Goal: Information Seeking & Learning: Compare options

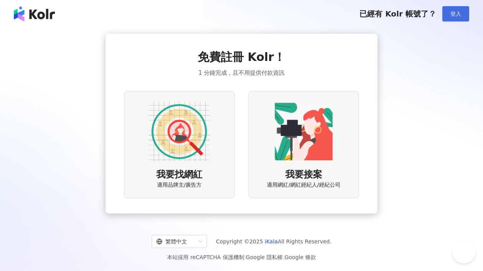
click at [451, 17] on button "登入" at bounding box center [455, 13] width 27 height 15
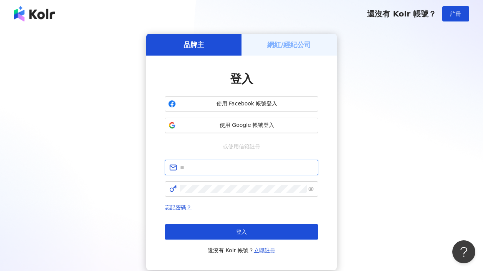
type input "**********"
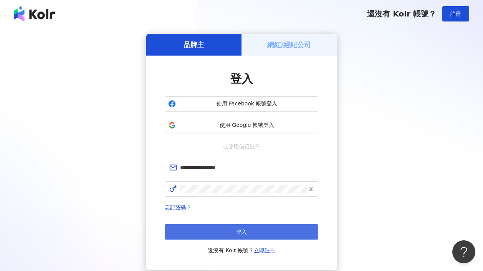
click at [260, 236] on button "登入" at bounding box center [241, 231] width 153 height 15
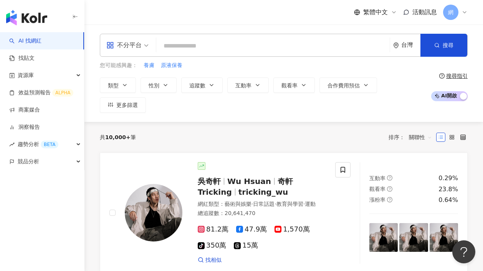
click at [245, 44] on input "search" at bounding box center [272, 46] width 227 height 15
paste input "*******"
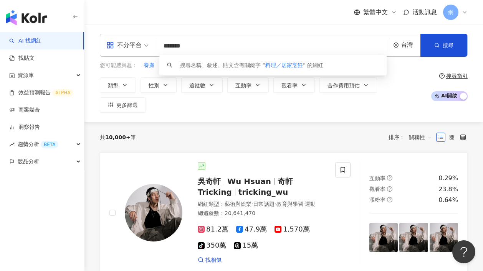
click at [182, 46] on input "*******" at bounding box center [272, 46] width 227 height 15
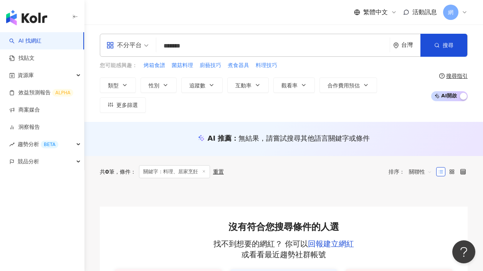
drag, startPoint x: 182, startPoint y: 48, endPoint x: 256, endPoint y: 44, distance: 74.1
click at [239, 45] on input "*******" at bounding box center [272, 46] width 227 height 15
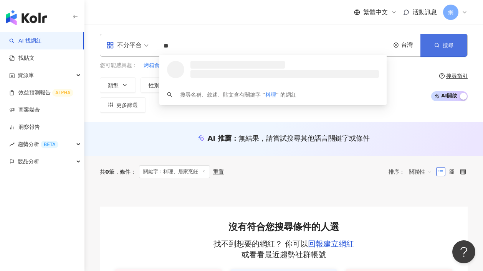
type input "**"
click at [449, 48] on span "搜尋" at bounding box center [447, 45] width 11 height 6
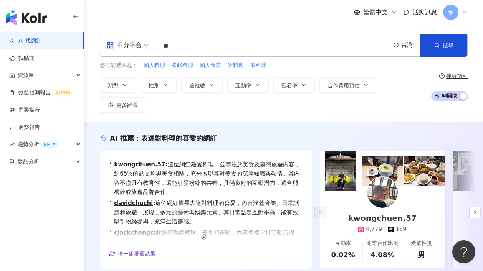
click at [188, 46] on input "**" at bounding box center [272, 46] width 227 height 15
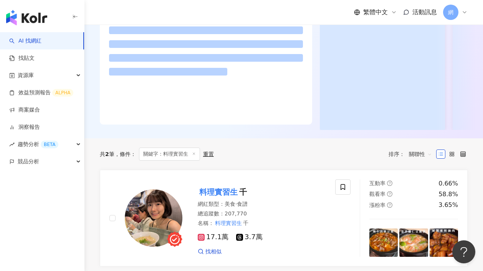
scroll to position [154, 0]
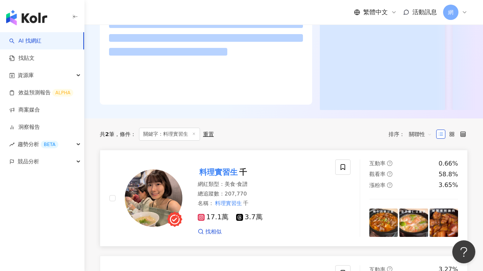
type input "*****"
click at [236, 178] on mark "料理實習生" at bounding box center [218, 172] width 41 height 12
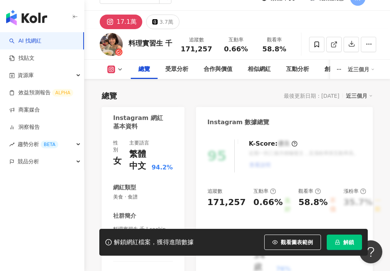
scroll to position [86, 0]
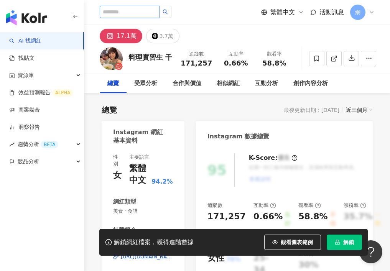
click at [132, 12] on input "search" at bounding box center [130, 12] width 60 height 12
paste input "**********"
type input "**********"
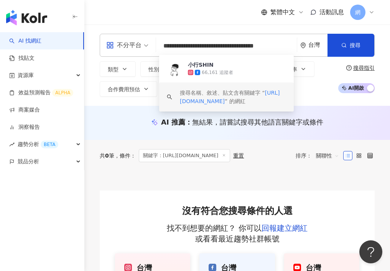
click at [199, 48] on input "**********" at bounding box center [226, 46] width 135 height 15
paste input "search"
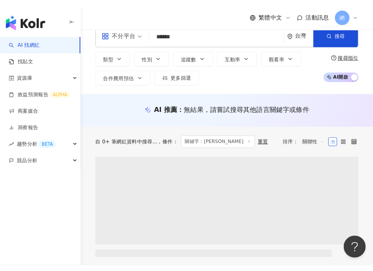
scroll to position [14, 0]
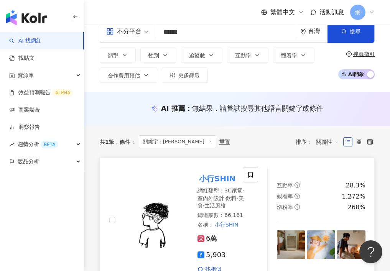
type input "******"
click at [222, 176] on mark "小行SHIN" at bounding box center [218, 179] width 40 height 12
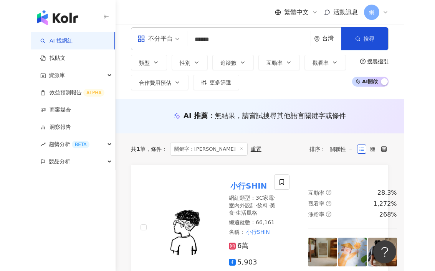
scroll to position [0, 0]
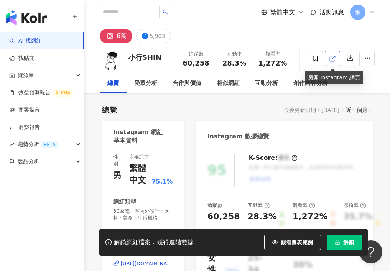
click at [336, 58] on link at bounding box center [332, 58] width 15 height 15
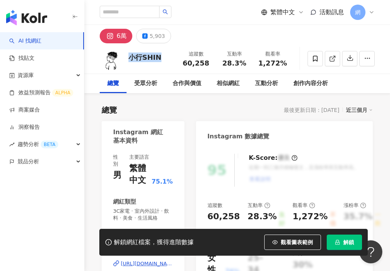
drag, startPoint x: 130, startPoint y: 58, endPoint x: 164, endPoint y: 56, distance: 34.6
click at [164, 56] on div "小行SHIN 追蹤數 60,258 互動率 28.3% 觀看率 1,272%" at bounding box center [237, 58] width 306 height 30
copy div "小行SHIN"
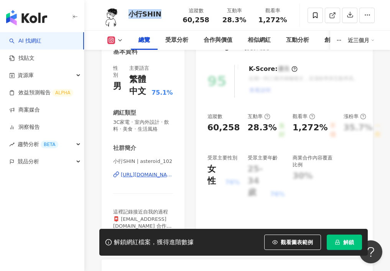
scroll to position [89, 0]
click at [293, 151] on div "追蹤數 60,258 互動率 28.3% 良好 觀看率 1,272% 不佳 漲粉率 35.7% 一般 受眾主要性別 女性 76% 受眾主要年齡 25-34 歲…" at bounding box center [285, 157] width 154 height 86
click at [294, 159] on div "商業合作內容覆蓋比例" at bounding box center [314, 162] width 43 height 14
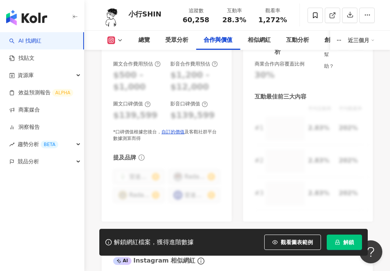
scroll to position [1148, 0]
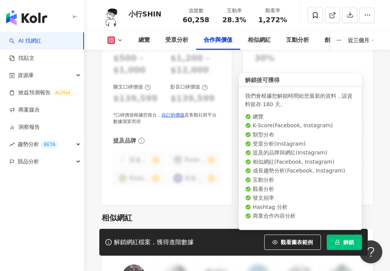
click at [345, 241] on span "解鎖" at bounding box center [348, 242] width 11 height 6
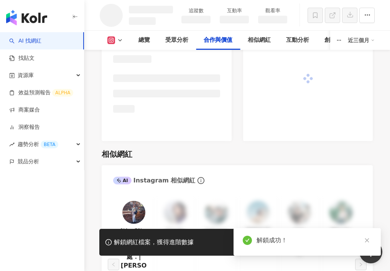
scroll to position [993, 0]
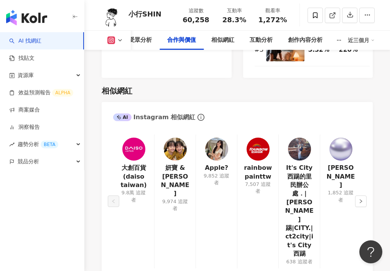
scroll to position [1319, 0]
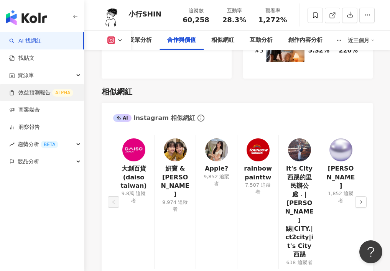
click at [40, 92] on link "效益預測報告 ALPHA" at bounding box center [41, 93] width 64 height 8
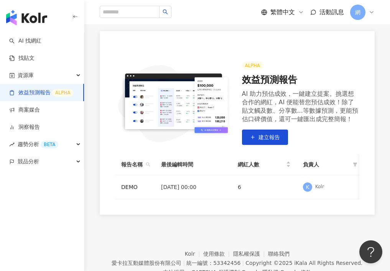
scroll to position [76, 0]
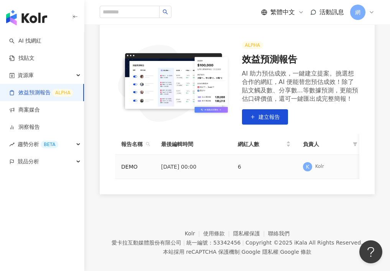
click at [204, 167] on td "2024/1/21 00:00" at bounding box center [193, 167] width 77 height 24
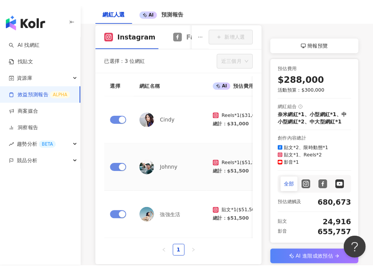
scroll to position [109, 0]
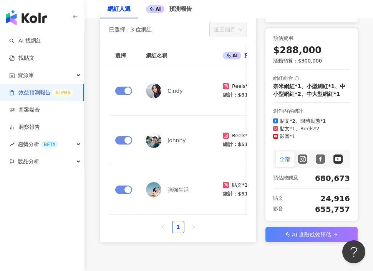
click at [48, 94] on link "效益預測報告 ALPHA" at bounding box center [41, 93] width 64 height 8
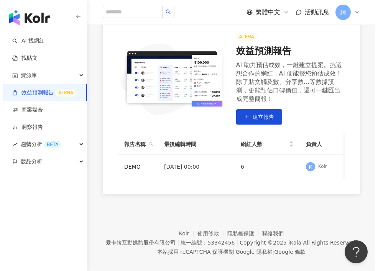
scroll to position [85, 0]
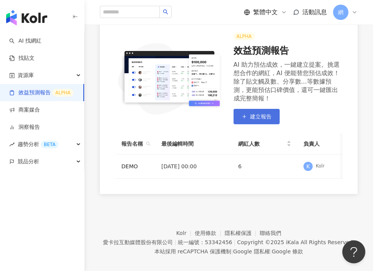
click at [262, 119] on button "建立報告" at bounding box center [256, 116] width 46 height 15
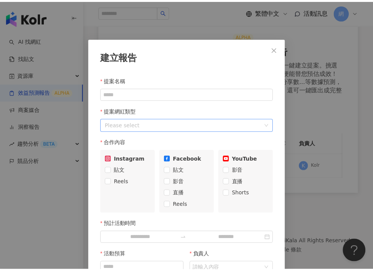
scroll to position [38, 0]
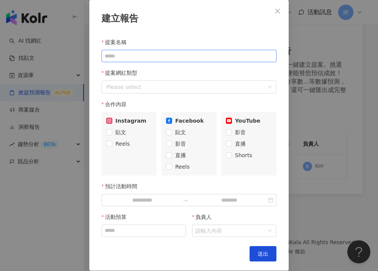
click at [173, 58] on input "提案名稱" at bounding box center [189, 56] width 175 height 12
click at [214, 83] on div at bounding box center [185, 87] width 164 height 10
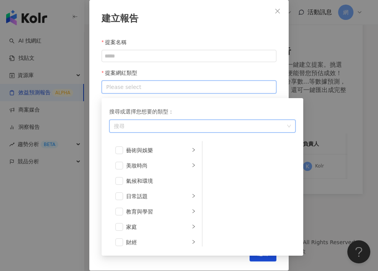
click at [216, 84] on div at bounding box center [185, 87] width 164 height 10
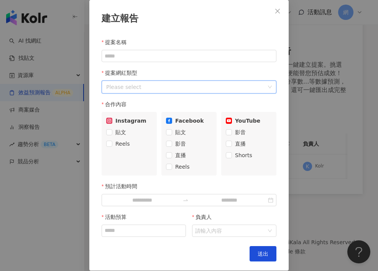
click at [208, 84] on div at bounding box center [185, 87] width 164 height 10
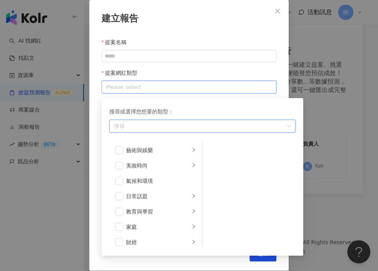
click at [208, 84] on div at bounding box center [185, 87] width 164 height 10
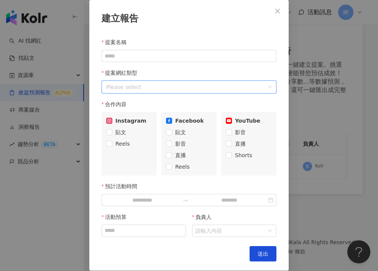
click at [198, 63] on div "提案名稱 提案網紅類型 Please select 合作內容 Instagram 貼文 Reels Facebook 貼文 影音 直播 Reels YouTu…" at bounding box center [189, 136] width 175 height 203
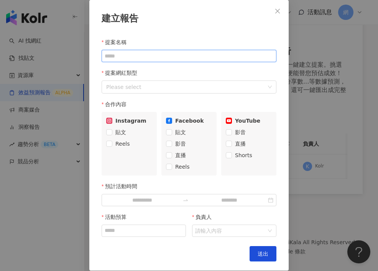
click at [197, 61] on input "提案名稱" at bounding box center [189, 56] width 175 height 12
type input "***"
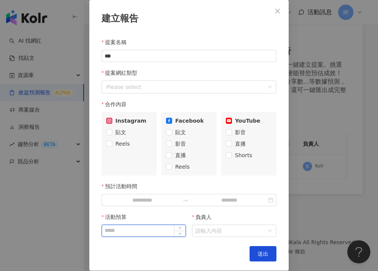
click at [165, 229] on input "活動預算" at bounding box center [144, 231] width 84 height 12
click at [204, 230] on input "負責人" at bounding box center [230, 231] width 70 height 12
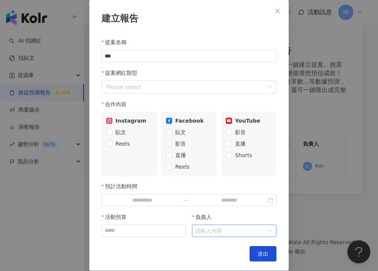
click at [204, 230] on input "負責人" at bounding box center [230, 231] width 70 height 12
click at [164, 203] on input "預計活動時間" at bounding box center [142, 200] width 75 height 8
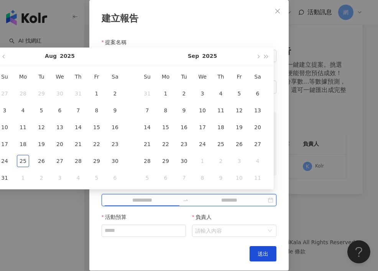
click at [164, 203] on input "預計活動時間" at bounding box center [142, 200] width 75 height 8
type input "**********"
click at [230, 29] on div "建立報告 提案名稱 *** 提案網紅類型 Please select 合作內容 Instagram 貼文 Reels Facebook 貼文 影音 直播 Re…" at bounding box center [188, 135] width 199 height 271
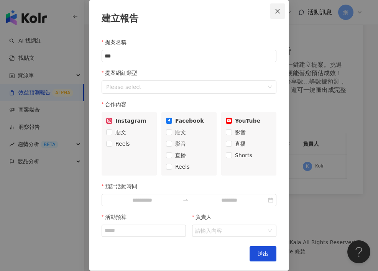
click at [275, 11] on icon "close" at bounding box center [278, 11] width 6 height 6
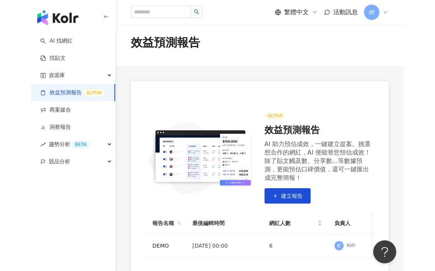
scroll to position [0, 0]
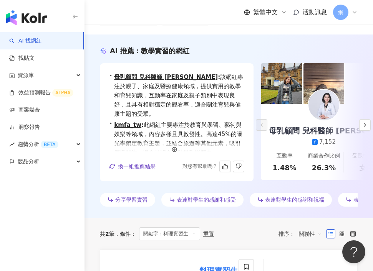
scroll to position [155, 0]
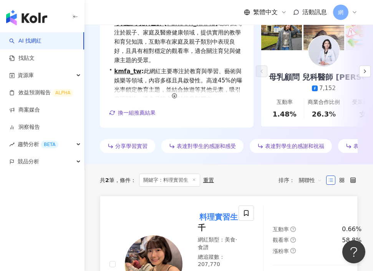
click at [218, 223] on mark "料理實習生" at bounding box center [218, 217] width 41 height 12
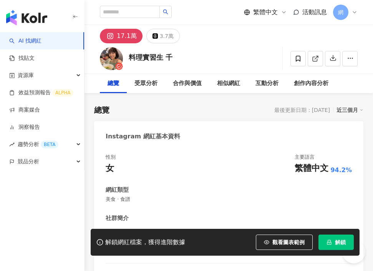
click at [336, 242] on span "解鎖" at bounding box center [340, 242] width 11 height 6
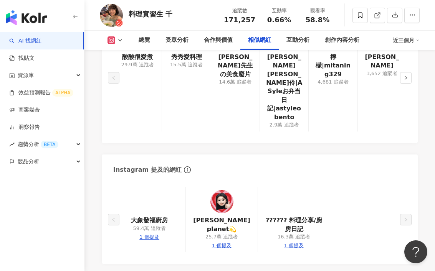
scroll to position [1284, 0]
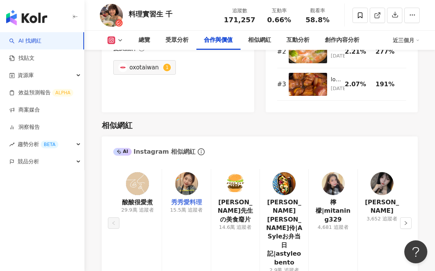
click at [189, 198] on link "秀秀愛料理" at bounding box center [186, 202] width 31 height 8
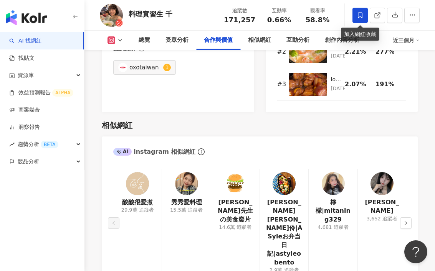
click at [358, 18] on span at bounding box center [359, 15] width 15 height 15
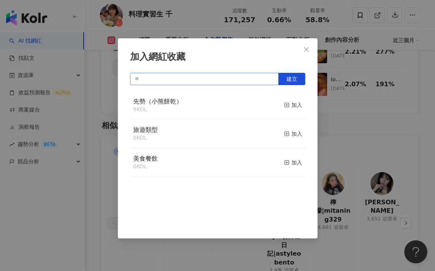
click at [199, 83] on input "text" at bounding box center [204, 79] width 148 height 12
type input "*"
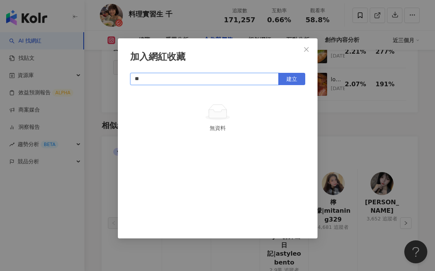
click at [287, 82] on span "建立" at bounding box center [291, 79] width 11 height 6
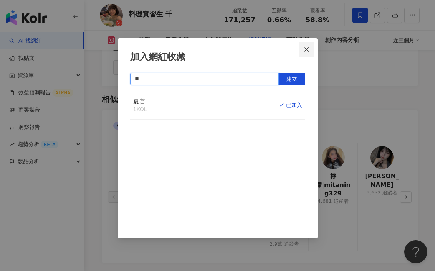
type input "**"
click at [304, 46] on icon "close" at bounding box center [306, 49] width 6 height 6
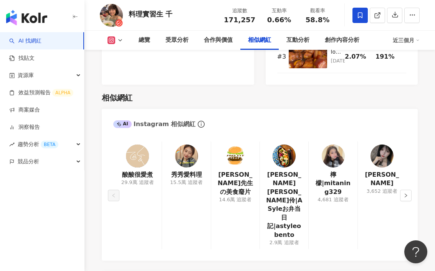
scroll to position [1314, 0]
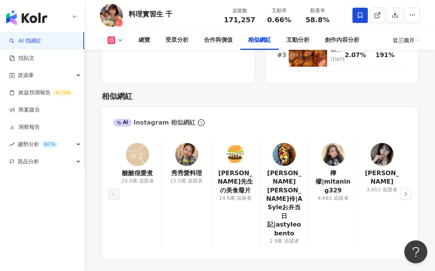
click at [372, 192] on icon "right" at bounding box center [405, 194] width 5 height 5
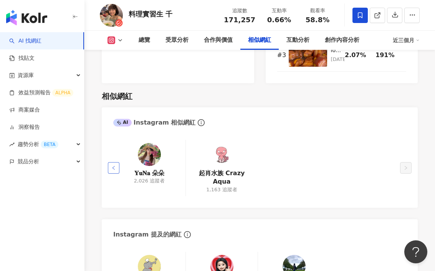
click at [112, 166] on icon "left" at bounding box center [113, 168] width 5 height 5
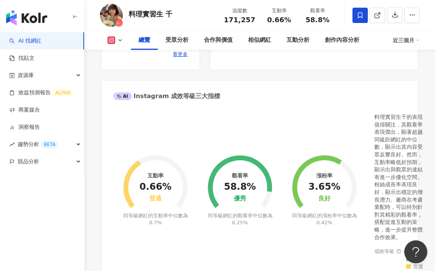
scroll to position [0, 0]
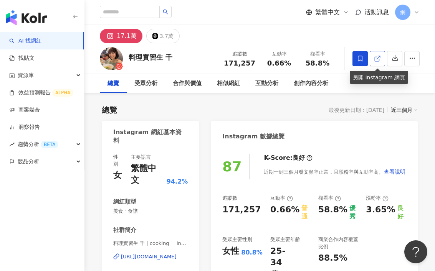
click at [372, 59] on icon at bounding box center [377, 58] width 7 height 7
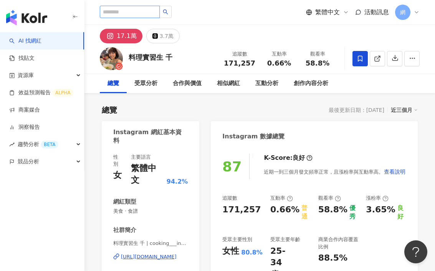
click at [137, 12] on input "search" at bounding box center [130, 12] width 60 height 12
type input "****"
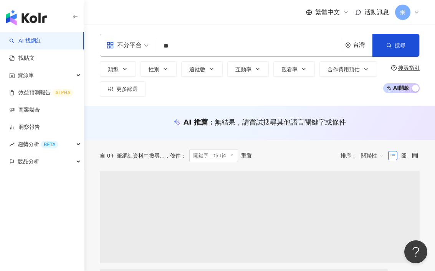
type input "*"
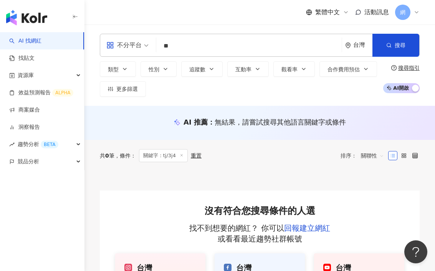
type input "**"
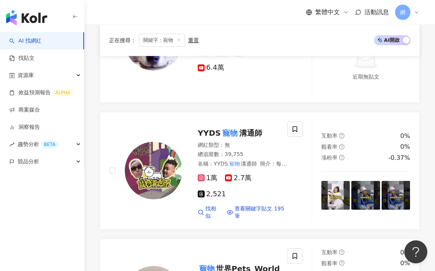
scroll to position [885, 0]
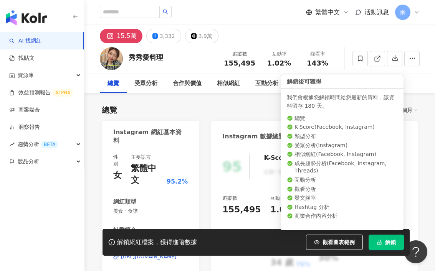
click at [391, 240] on span "解鎖" at bounding box center [390, 242] width 11 height 6
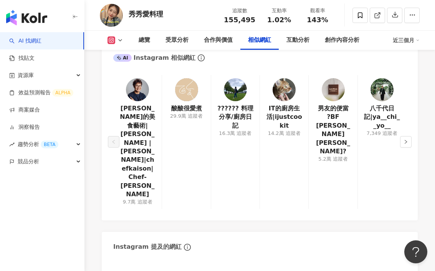
scroll to position [1339, 0]
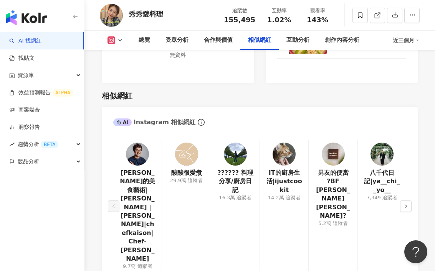
click at [285, 143] on img at bounding box center [283, 154] width 23 height 23
click at [378, 17] on icon at bounding box center [377, 15] width 7 height 7
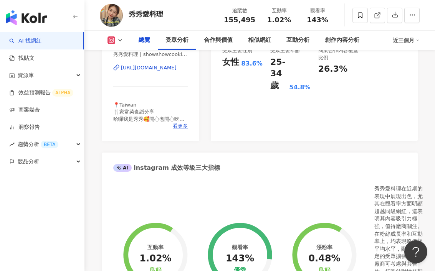
scroll to position [0, 0]
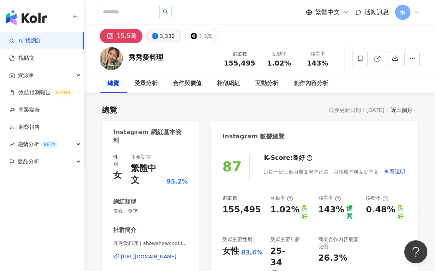
click at [164, 34] on div "3,332" at bounding box center [167, 36] width 15 height 11
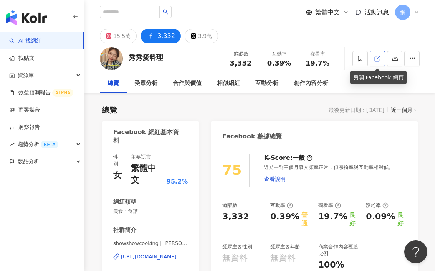
click at [380, 60] on icon at bounding box center [377, 58] width 7 height 7
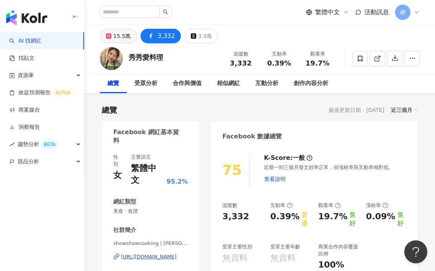
click at [123, 39] on div "15.5萬" at bounding box center [121, 36] width 17 height 11
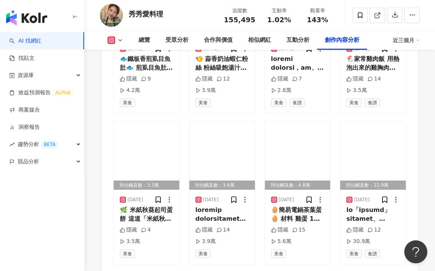
scroll to position [2712, 0]
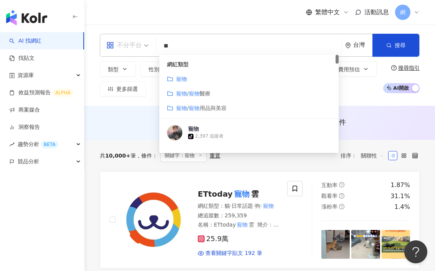
click at [142, 48] on span "不分平台" at bounding box center [127, 45] width 42 height 12
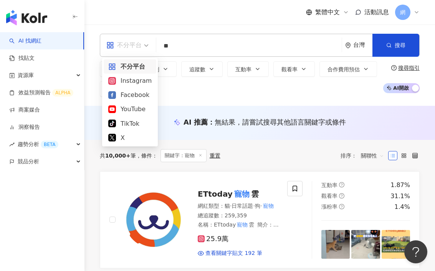
click at [142, 47] on span "不分平台" at bounding box center [127, 45] width 42 height 12
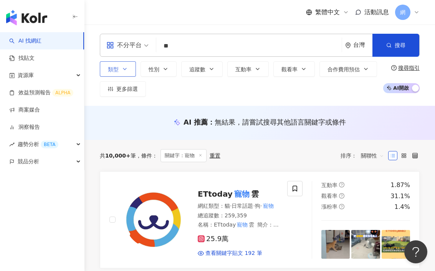
click at [127, 69] on icon "button" at bounding box center [125, 69] width 6 height 6
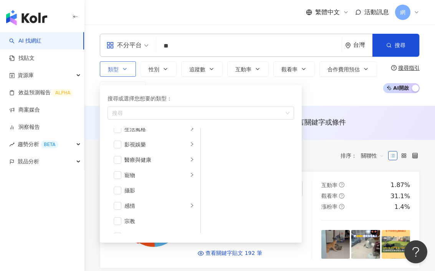
scroll to position [176, 0]
click at [177, 179] on div "寵物" at bounding box center [156, 176] width 64 height 8
click at [114, 176] on span "button" at bounding box center [118, 176] width 8 height 8
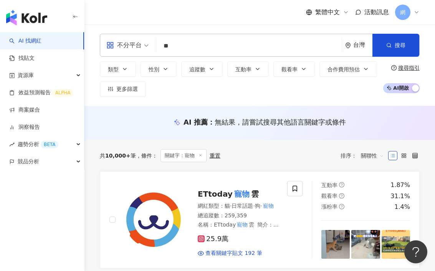
click at [343, 88] on div "類型 搜尋或選擇您想要的類型： 寵物 藝術與娛樂 美妝時尚 氣候和環境 日常話題 教育與學習 家庭 財經 美食 命理占卜 遊戲 法政社會 生活風格 影視娛樂 …" at bounding box center [239, 78] width 279 height 35
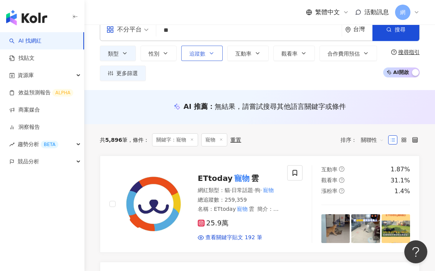
scroll to position [16, 0]
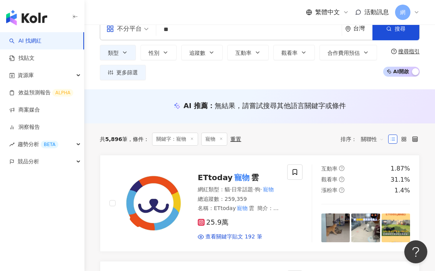
click at [263, 31] on input "**" at bounding box center [248, 29] width 179 height 15
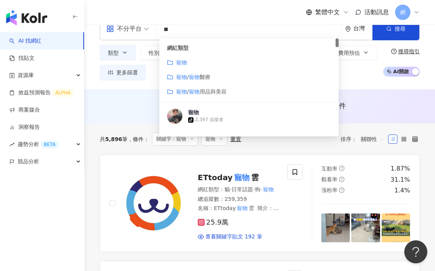
type input "*"
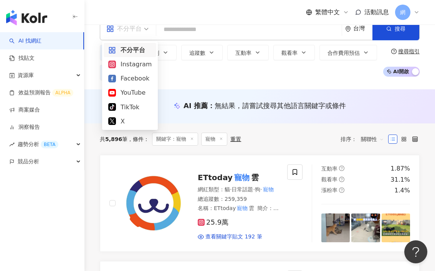
click at [145, 33] on span "不分平台" at bounding box center [127, 29] width 42 height 12
click at [129, 64] on div "Instagram" at bounding box center [129, 64] width 43 height 10
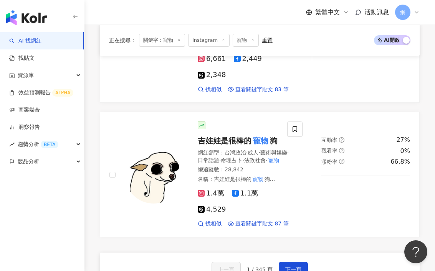
scroll to position [1520, 0]
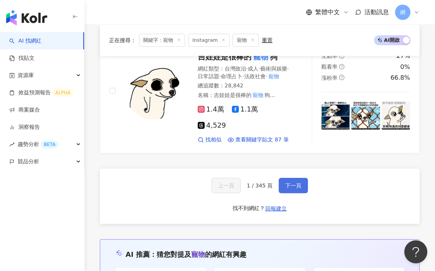
click at [297, 183] on span "下一頁" at bounding box center [293, 186] width 16 height 6
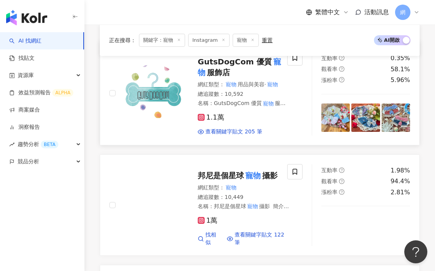
scroll to position [0, 0]
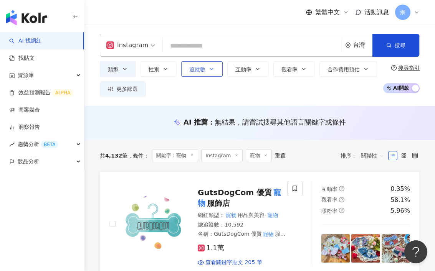
click at [210, 73] on button "追蹤數" at bounding box center [201, 68] width 41 height 15
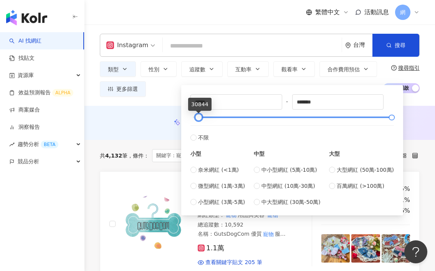
drag, startPoint x: 193, startPoint y: 117, endPoint x: 200, endPoint y: 116, distance: 7.8
click at [199, 116] on div at bounding box center [198, 117] width 4 height 4
click at [219, 102] on input "*****" at bounding box center [236, 102] width 91 height 15
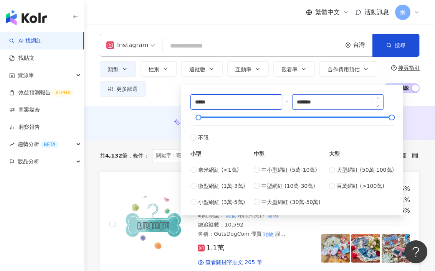
type input "*****"
click at [322, 102] on input "*******" at bounding box center [337, 102] width 91 height 15
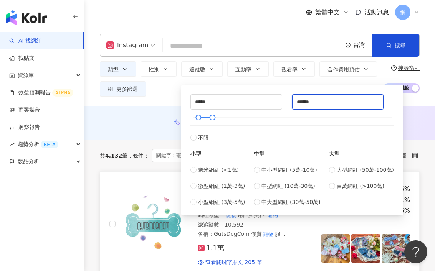
type input "******"
click at [347, 220] on div "互動率 0.35% 觀看率 58.1% 漲粉率 5.96%" at bounding box center [365, 224] width 107 height 86
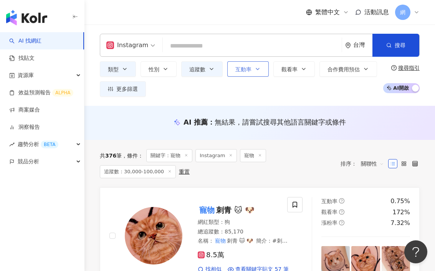
click at [251, 72] on span "互動率" at bounding box center [243, 69] width 16 height 6
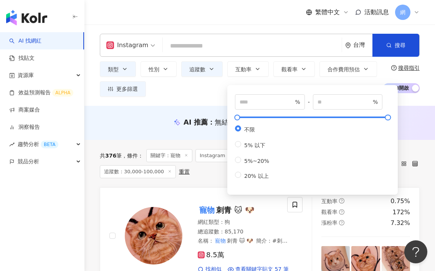
click at [209, 97] on div "Instagram 台灣 搜尋 customizedTag 網紅類型 寵 物 寵 物 / 寵 物醫療 寵 物 / 寵 物用品與美容 寵物 tiktok-ico…" at bounding box center [259, 65] width 350 height 81
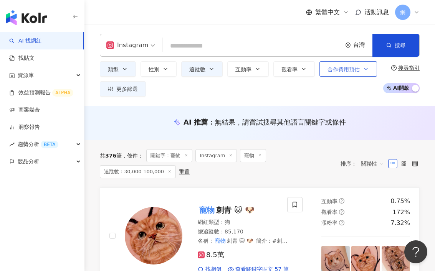
click at [356, 67] on span "合作費用預估" at bounding box center [343, 69] width 32 height 6
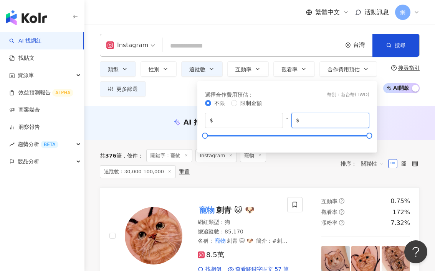
click at [323, 122] on input "*******" at bounding box center [333, 120] width 64 height 8
click at [363, 122] on input "******" at bounding box center [333, 120] width 64 height 8
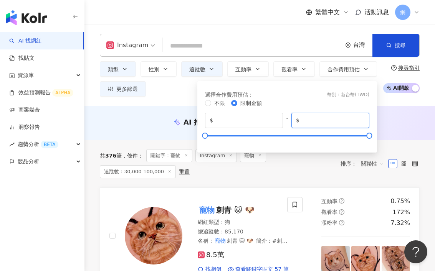
click at [363, 122] on input "******" at bounding box center [333, 120] width 64 height 8
drag, startPoint x: 338, startPoint y: 122, endPoint x: 265, endPoint y: 120, distance: 72.5
click at [267, 120] on div "$ * - $ ******" at bounding box center [287, 120] width 164 height 15
type input "*****"
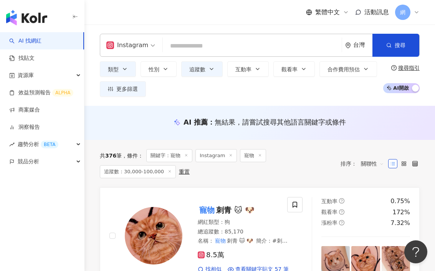
click at [391, 114] on div "AI 推薦 ： 無結果，請嘗試搜尋其他語言關鍵字或條件" at bounding box center [259, 123] width 350 height 34
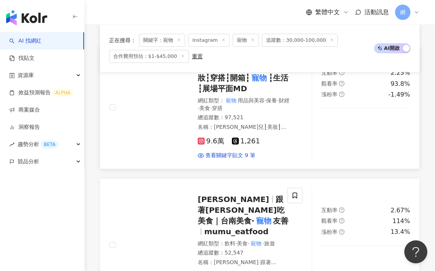
scroll to position [704, 0]
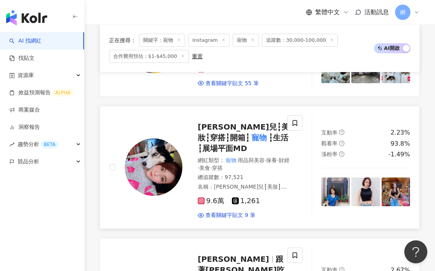
click at [242, 122] on span "Yuanyuan媛媛兒┇美妝┇穿搭┇開箱┇" at bounding box center [243, 132] width 91 height 20
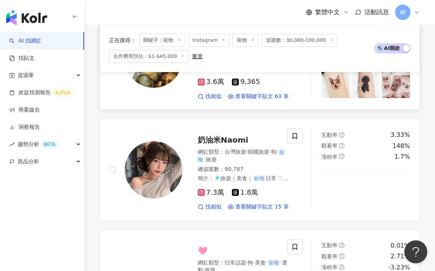
scroll to position [1077, 0]
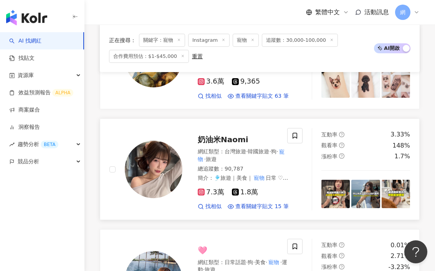
click at [243, 135] on span "奶油米Naomi" at bounding box center [223, 139] width 51 height 9
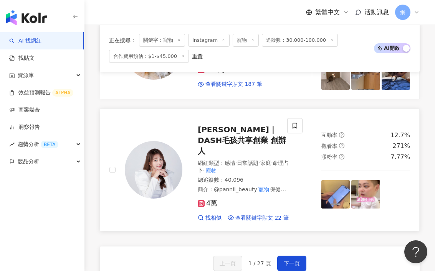
scroll to position [1500, 0]
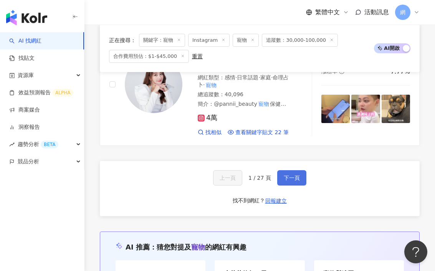
click at [288, 175] on span "下一頁" at bounding box center [292, 178] width 16 height 6
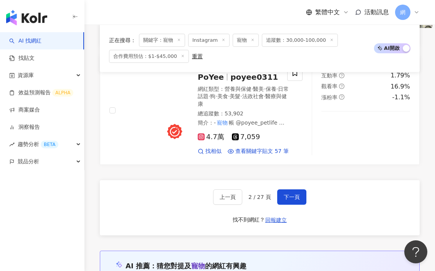
scroll to position [1429, 0]
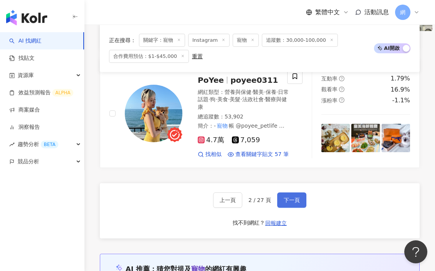
click at [289, 197] on span "下一頁" at bounding box center [292, 200] width 16 height 6
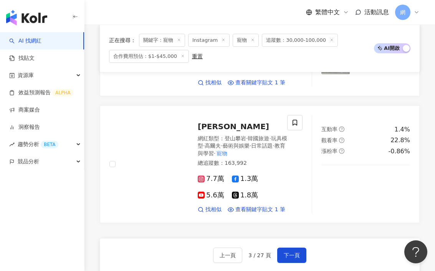
scroll to position [1322, 0]
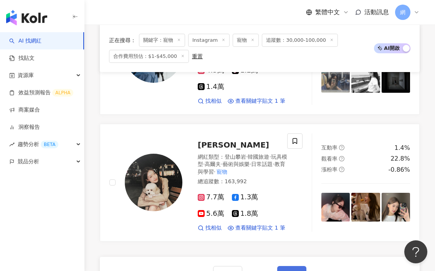
click at [293, 271] on span "下一頁" at bounding box center [292, 274] width 16 height 6
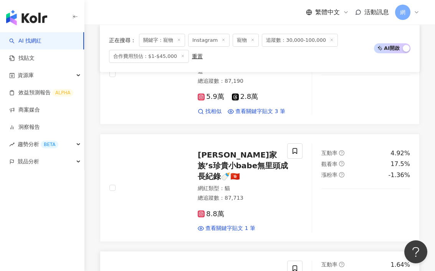
scroll to position [847, 0]
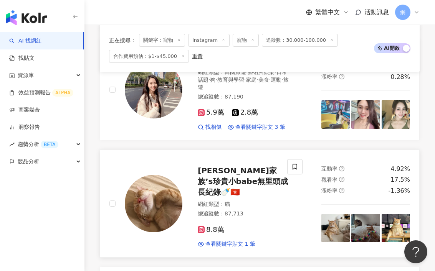
click at [263, 166] on span "劉肥家族’s珍貴小babe無里頭成長紀錄🍼🇭🇰" at bounding box center [243, 181] width 90 height 31
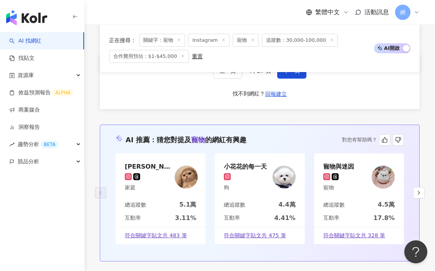
scroll to position [1378, 0]
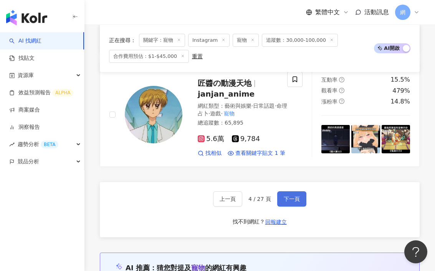
click at [286, 196] on span "下一頁" at bounding box center [292, 199] width 16 height 6
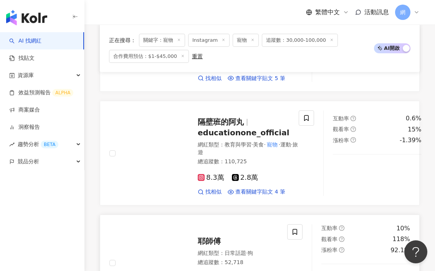
scroll to position [1212, 0]
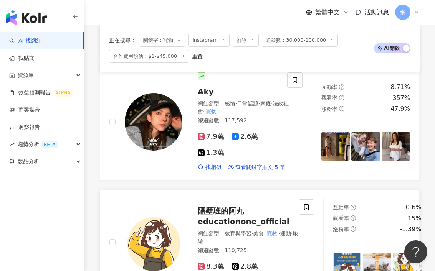
click at [237, 206] on span "隔壁班的阿丸" at bounding box center [221, 210] width 46 height 9
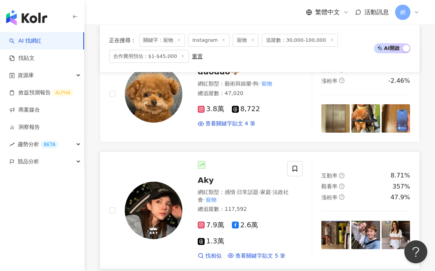
scroll to position [1114, 0]
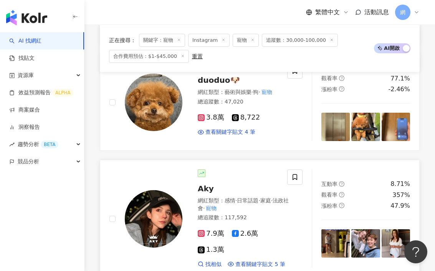
click at [207, 184] on span "Aky" at bounding box center [206, 188] width 16 height 9
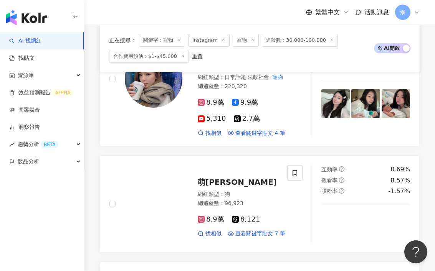
scroll to position [447, 0]
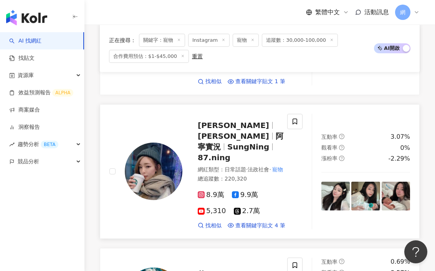
click at [249, 132] on span "阿寧實況" at bounding box center [241, 142] width 86 height 20
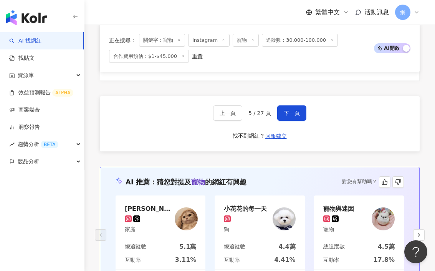
scroll to position [1515, 0]
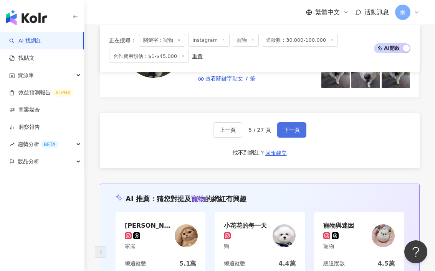
click at [293, 122] on button "下一頁" at bounding box center [291, 129] width 29 height 15
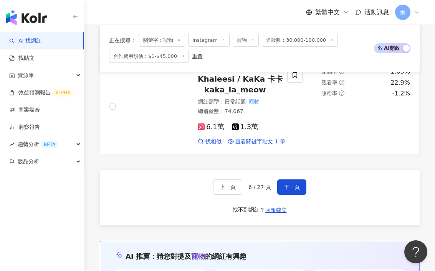
scroll to position [1406, 0]
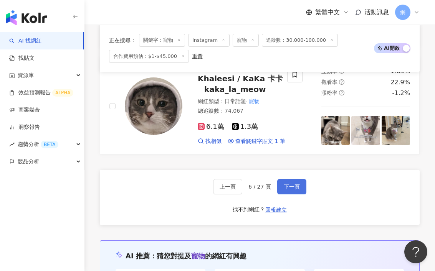
click at [289, 184] on span "下一頁" at bounding box center [292, 187] width 16 height 6
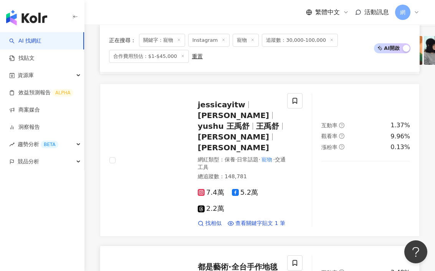
scroll to position [1187, 0]
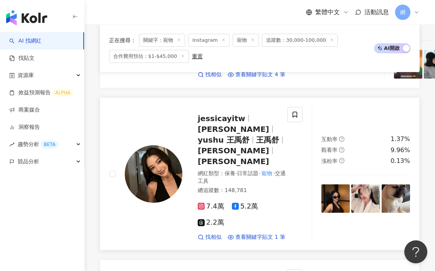
click at [238, 113] on div "jessicayitw Jessica 王禹舒 yushu 王禹舒 王禹舒 Jessi Ca Jessica" at bounding box center [244, 140] width 92 height 54
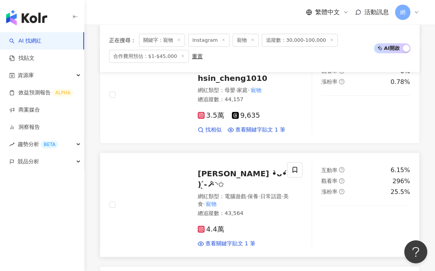
scroll to position [908, 0]
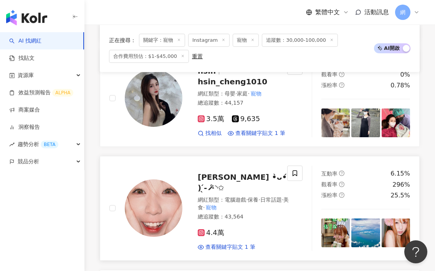
click at [231, 173] on span "芷希 •̀ᴗ•́ ) ̖́-🪄︎︎◝✩" at bounding box center [242, 183] width 89 height 20
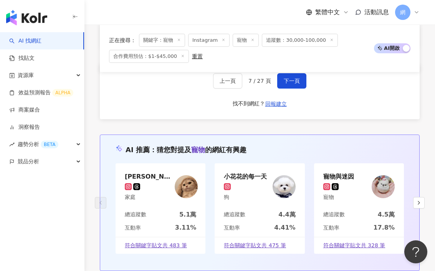
scroll to position [1416, 0]
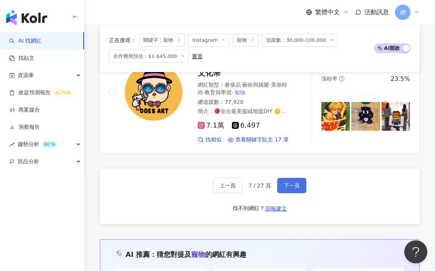
click at [290, 183] on span "下一頁" at bounding box center [292, 186] width 16 height 6
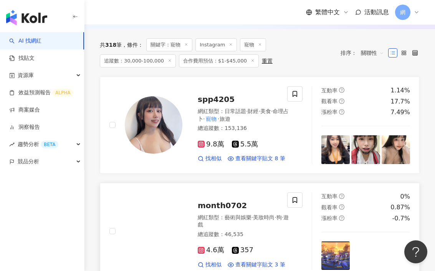
scroll to position [111, 0]
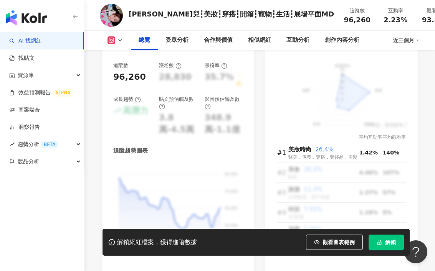
scroll to position [476, 0]
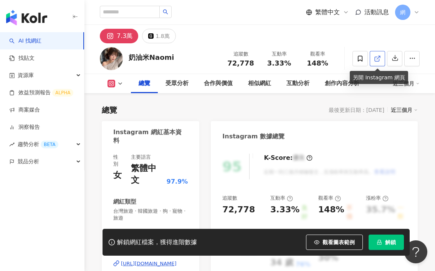
click at [381, 58] on link at bounding box center [376, 58] width 15 height 15
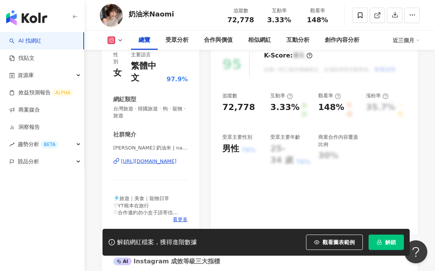
scroll to position [128, 0]
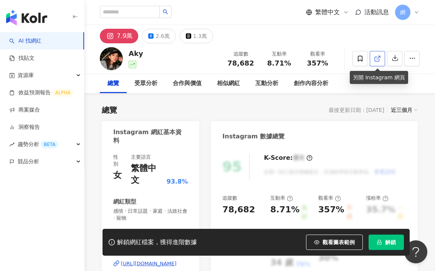
click at [379, 59] on icon at bounding box center [377, 58] width 7 height 7
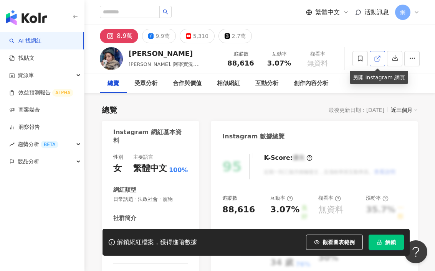
click at [380, 56] on polyline at bounding box center [379, 57] width 2 height 2
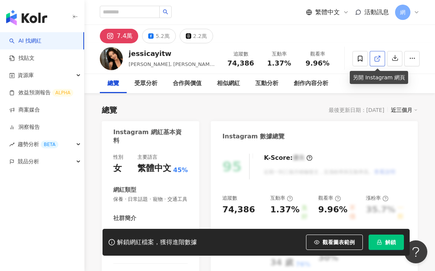
click at [380, 59] on icon at bounding box center [377, 58] width 7 height 7
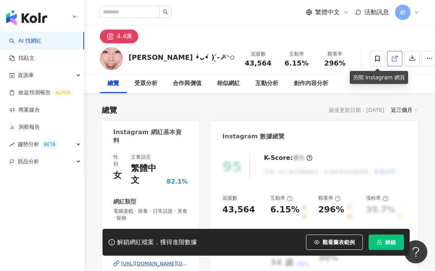
click at [387, 58] on link at bounding box center [394, 58] width 15 height 15
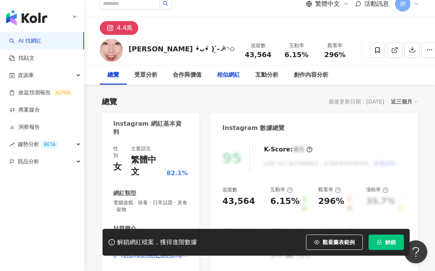
scroll to position [21, 0]
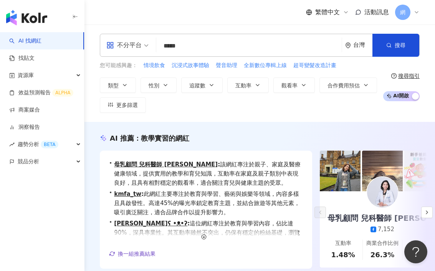
click at [207, 48] on input "*****" at bounding box center [248, 46] width 179 height 15
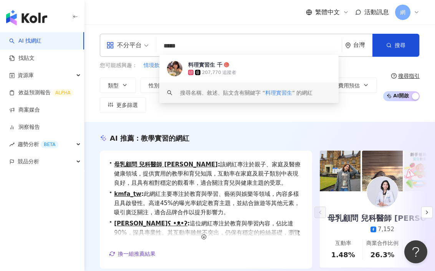
drag, startPoint x: 205, startPoint y: 47, endPoint x: 163, endPoint y: 44, distance: 42.0
click at [167, 44] on input "*****" at bounding box center [248, 46] width 179 height 15
paste input "***"
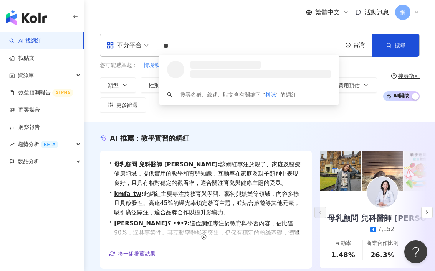
type input "*"
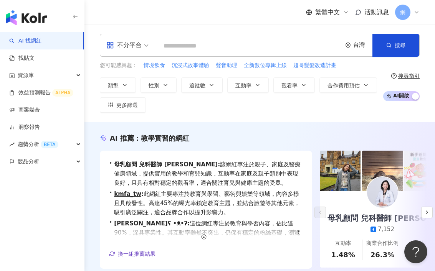
paste input "*******"
type input "*******"
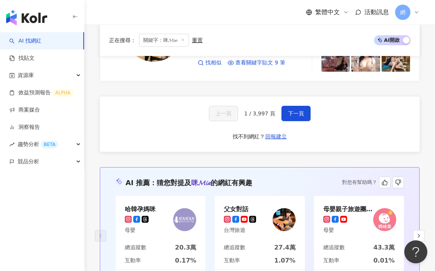
scroll to position [1486, 0]
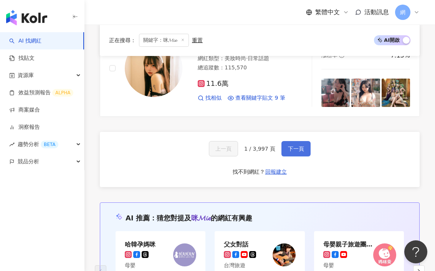
click at [294, 146] on span "下一頁" at bounding box center [296, 149] width 16 height 6
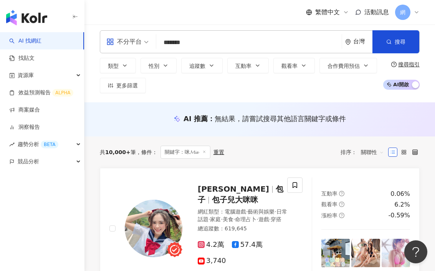
scroll to position [0, 0]
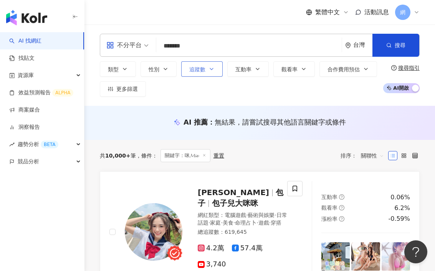
click at [199, 71] on span "追蹤數" at bounding box center [197, 69] width 16 height 6
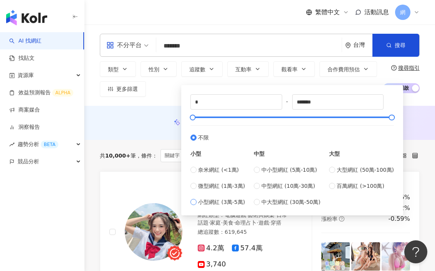
click at [235, 205] on span "小型網紅 (3萬-5萬)" at bounding box center [221, 202] width 47 height 8
type input "*****"
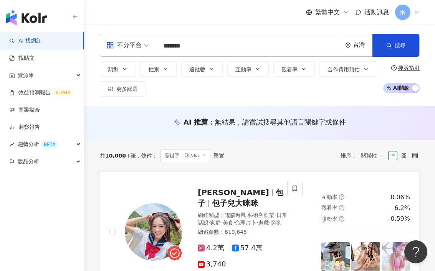
click at [152, 107] on div "AI 推薦 ： 無結果，請嘗試搜尋其他語言關鍵字或條件" at bounding box center [259, 123] width 350 height 34
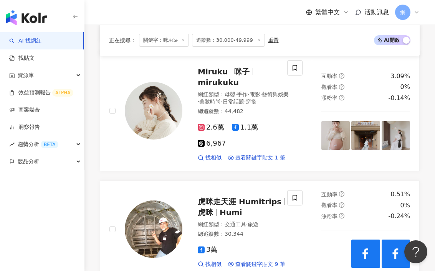
scroll to position [1352, 0]
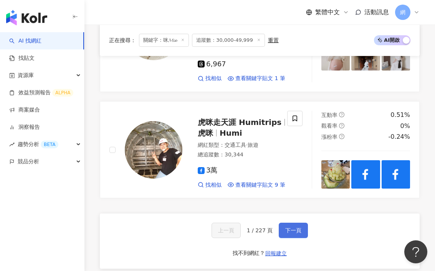
click at [302, 223] on button "下一頁" at bounding box center [293, 230] width 29 height 15
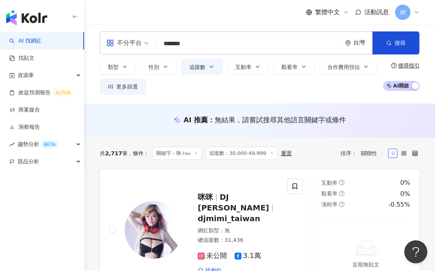
scroll to position [0, 0]
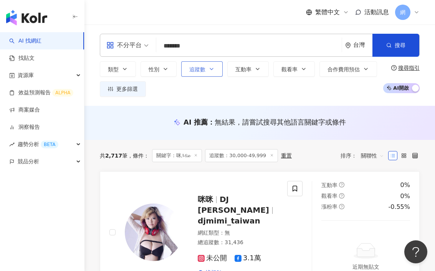
click at [195, 75] on button "追蹤數" at bounding box center [201, 68] width 41 height 15
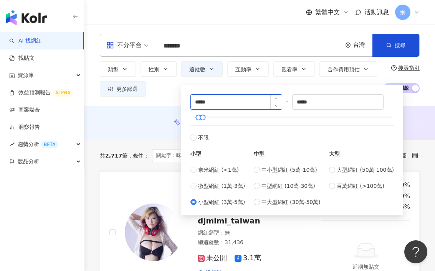
click at [200, 102] on input "*****" at bounding box center [236, 102] width 91 height 15
type input "*****"
click at [157, 111] on div "AI 推薦 ： 無結果，請嘗試搜尋其他語言關鍵字或條件" at bounding box center [259, 123] width 350 height 34
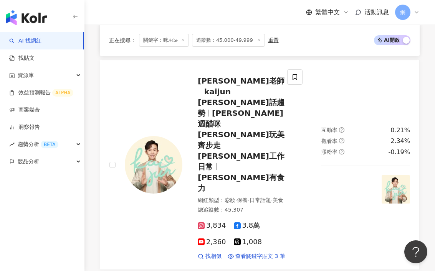
scroll to position [1479, 0]
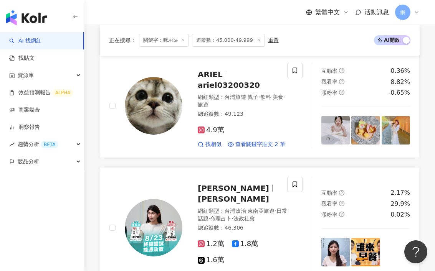
scroll to position [0, 0]
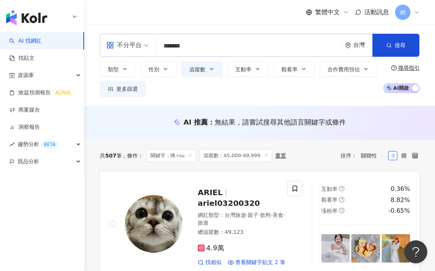
click at [136, 49] on div "不分平台" at bounding box center [123, 45] width 35 height 12
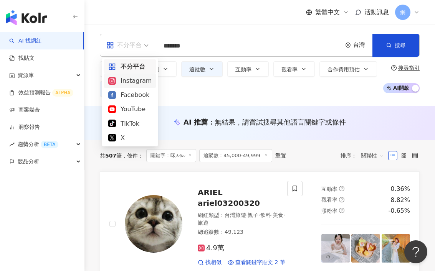
click at [140, 78] on div "Instagram" at bounding box center [129, 81] width 43 height 10
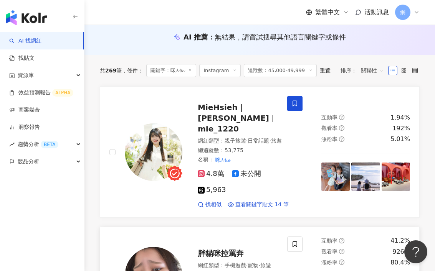
scroll to position [86, 0]
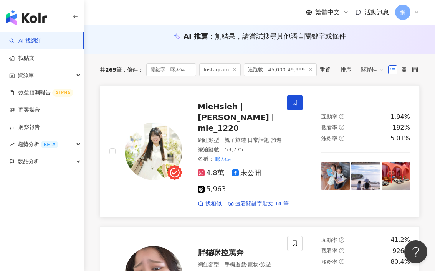
click at [217, 111] on div "MieHsieh｜阿咪 mie_1220" at bounding box center [244, 117] width 92 height 32
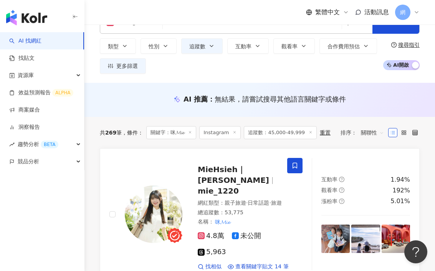
scroll to position [0, 0]
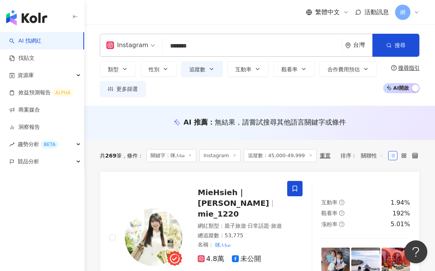
click at [187, 47] on input "*******" at bounding box center [252, 46] width 173 height 15
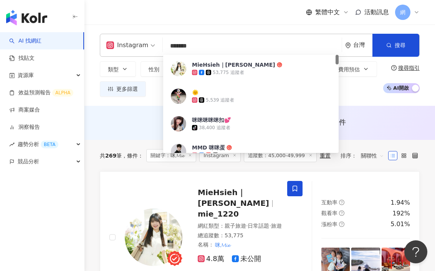
drag, startPoint x: 188, startPoint y: 47, endPoint x: 150, endPoint y: 40, distance: 37.9
click at [151, 40] on div "Instagram ******* 台灣 搜尋 0ebf5066-cf47-4fad-bb19-e5fb74ec28ab MieHsieh｜阿咪 53,775…" at bounding box center [260, 45] width 320 height 23
paste input "**"
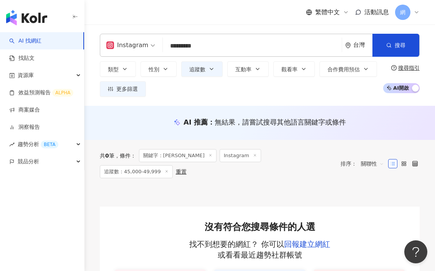
click at [215, 48] on input "*********" at bounding box center [252, 46] width 173 height 15
type input "********"
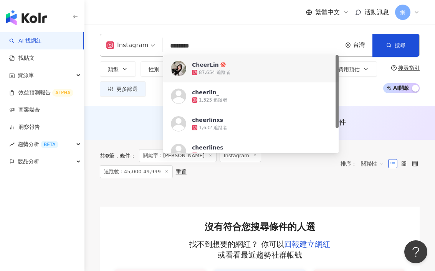
click at [207, 70] on div "87,654 追蹤者" at bounding box center [214, 72] width 31 height 7
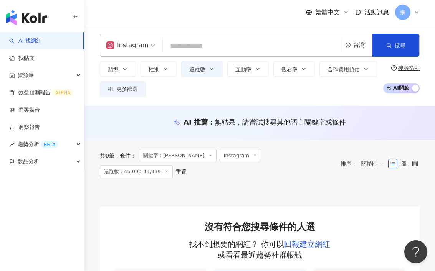
click at [216, 47] on input "search" at bounding box center [252, 46] width 173 height 15
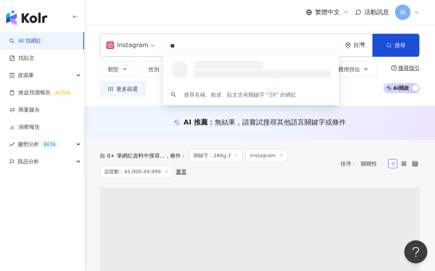
type input "*"
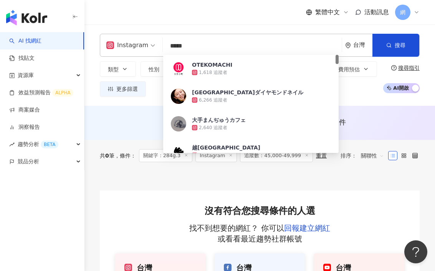
type input "***"
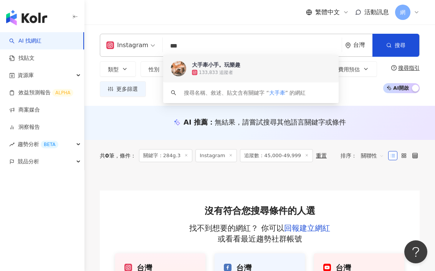
click at [229, 73] on div "133,833 追蹤者" at bounding box center [216, 72] width 34 height 7
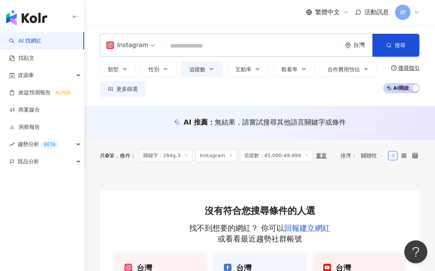
click at [186, 43] on input "search" at bounding box center [252, 46] width 173 height 15
paste input "*********"
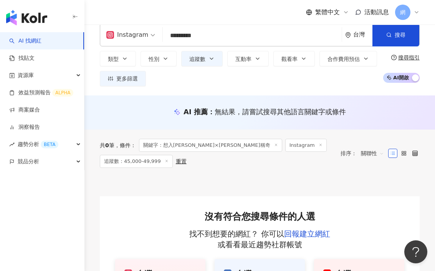
scroll to position [12, 0]
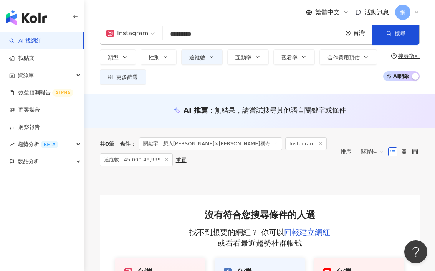
drag, startPoint x: 196, startPoint y: 34, endPoint x: 265, endPoint y: 34, distance: 69.8
click at [262, 34] on input "*********" at bounding box center [252, 34] width 173 height 15
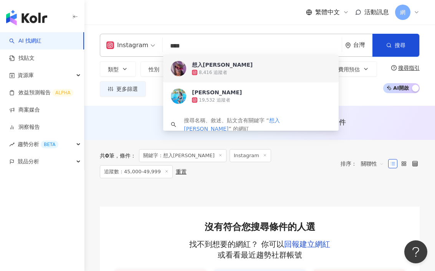
click at [199, 46] on input "****" at bounding box center [252, 46] width 173 height 15
click at [180, 46] on input "****" at bounding box center [252, 46] width 173 height 15
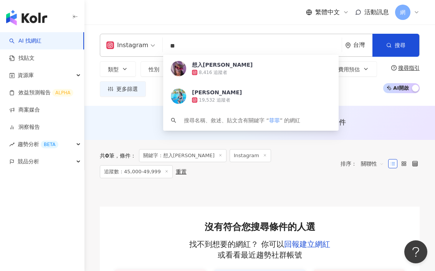
click at [191, 46] on input "**" at bounding box center [252, 46] width 173 height 15
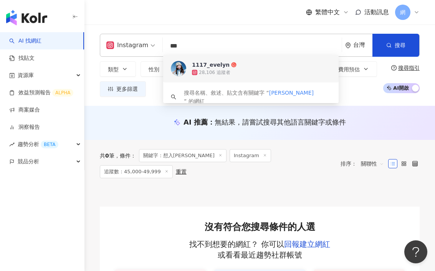
type input "***"
click at [204, 63] on div "1117_evelyn" at bounding box center [211, 65] width 38 height 8
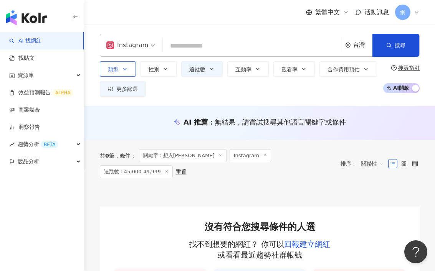
click at [122, 72] on icon "button" at bounding box center [125, 69] width 6 height 6
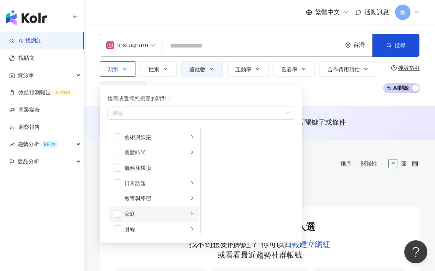
scroll to position [2, 0]
click at [190, 214] on icon "right" at bounding box center [192, 212] width 5 height 5
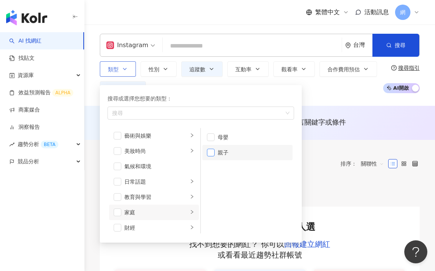
click at [212, 153] on span "button" at bounding box center [211, 153] width 8 height 8
click at [160, 80] on div "類型 搜尋或選擇您想要的類型： 親子 藝術與娛樂 美妝時尚 氣候和環境 日常話題 教育與學習 家庭 財經 美食 命理占卜 遊戲 法政社會 生活風格 影視娛樂 …" at bounding box center [239, 78] width 279 height 35
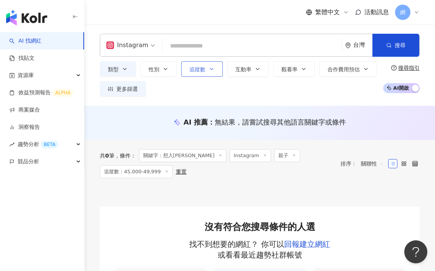
click at [214, 69] on icon "button" at bounding box center [211, 69] width 6 height 6
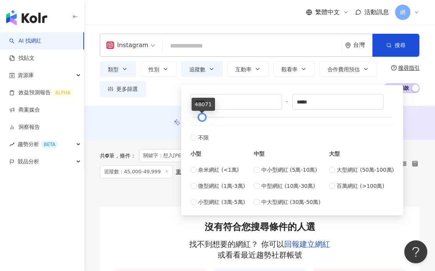
type input "*****"
drag, startPoint x: 203, startPoint y: 117, endPoint x: 199, endPoint y: 119, distance: 4.0
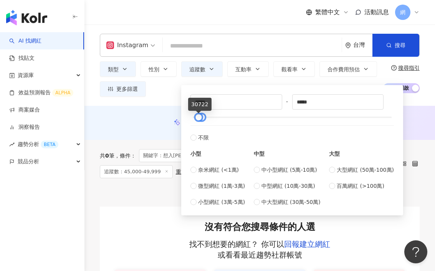
click at [199, 119] on div at bounding box center [198, 117] width 4 height 4
click at [305, 101] on input "*****" at bounding box center [337, 102] width 91 height 15
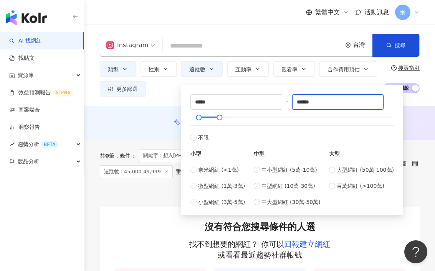
type input "******"
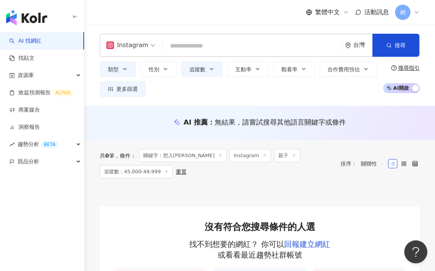
click at [142, 107] on div "AI 推薦 ： 無結果，請嘗試搜尋其他語言關鍵字或條件" at bounding box center [259, 123] width 350 height 34
click at [138, 89] on button "更多篩選" at bounding box center [123, 88] width 46 height 15
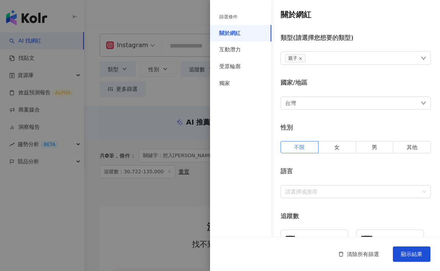
click at [194, 104] on div at bounding box center [220, 135] width 440 height 271
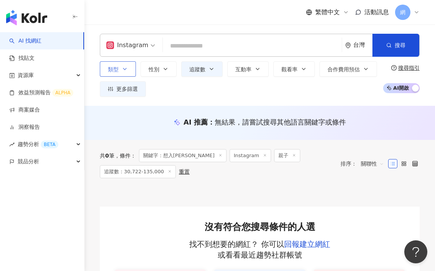
click at [125, 71] on icon "button" at bounding box center [125, 69] width 6 height 6
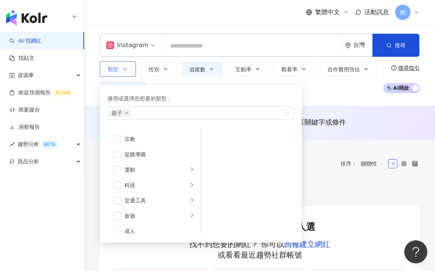
scroll to position [266, 0]
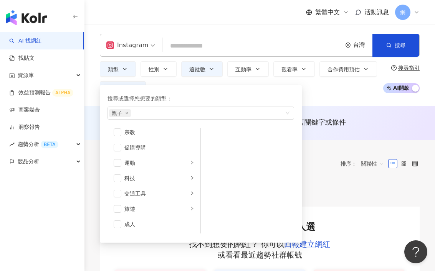
click at [208, 81] on div "類型 搜尋或選擇您想要的類型： 親子 藝術與娛樂 美妝時尚 氣候和環境 日常話題 教育與學習 家庭 財經 美食 命理占卜 遊戲 法政社會 生活風格 影視娛樂 …" at bounding box center [239, 78] width 279 height 35
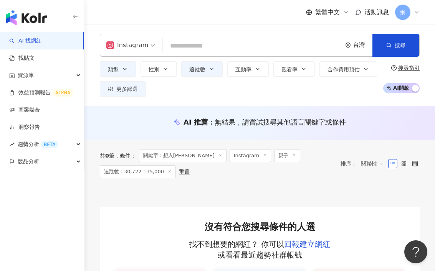
click at [149, 49] on span "Instagram" at bounding box center [130, 45] width 49 height 12
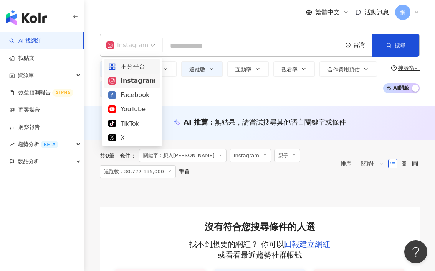
click at [139, 69] on div "不分平台" at bounding box center [132, 67] width 48 height 10
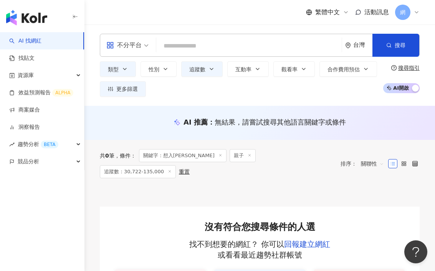
click at [218, 154] on icon at bounding box center [220, 155] width 4 height 4
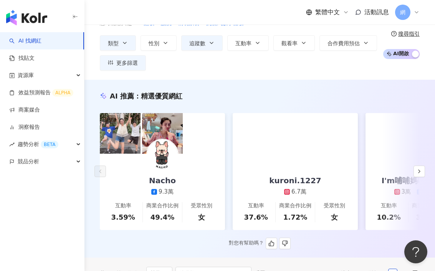
scroll to position [44, 0]
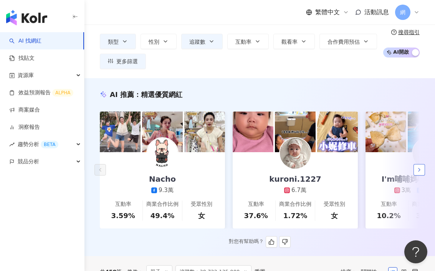
click at [418, 173] on icon "button" at bounding box center [419, 170] width 6 height 6
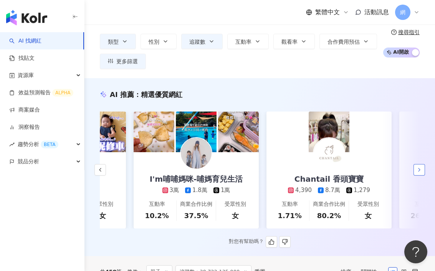
scroll to position [0, 265]
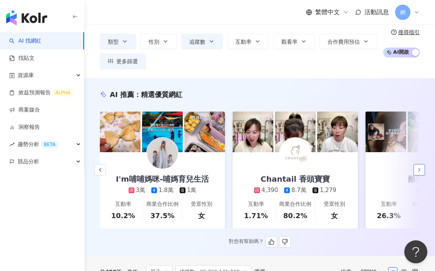
click at [418, 173] on icon "button" at bounding box center [419, 170] width 6 height 6
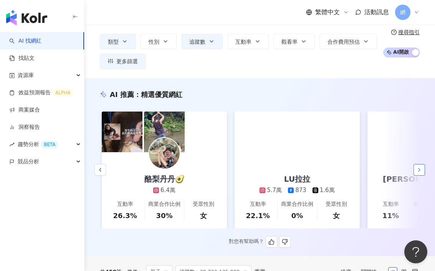
scroll to position [0, 531]
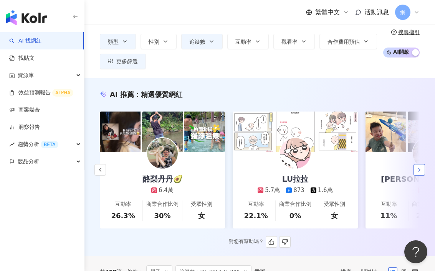
click at [418, 173] on icon "button" at bounding box center [419, 170] width 6 height 6
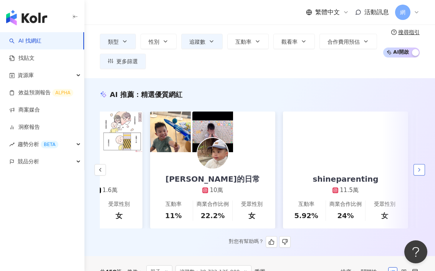
scroll to position [0, 796]
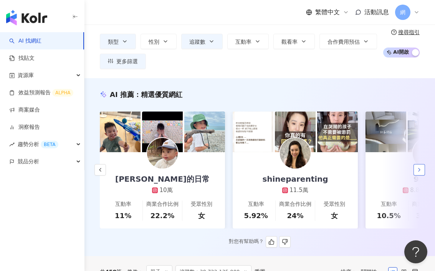
click at [418, 173] on icon "button" at bounding box center [419, 170] width 6 height 6
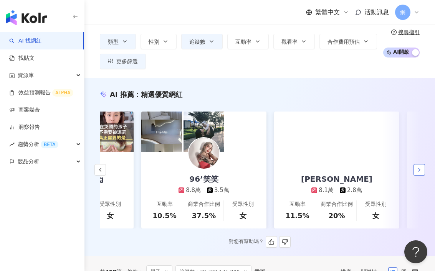
scroll to position [0, 1062]
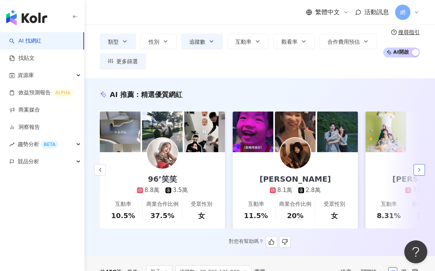
click at [418, 173] on icon "button" at bounding box center [419, 170] width 6 height 6
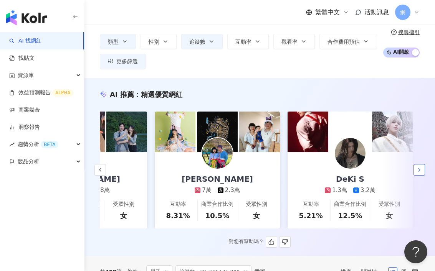
scroll to position [0, 1289]
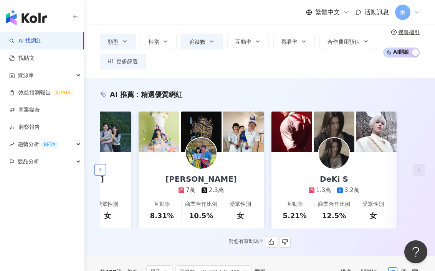
click at [101, 173] on icon "button" at bounding box center [100, 170] width 6 height 6
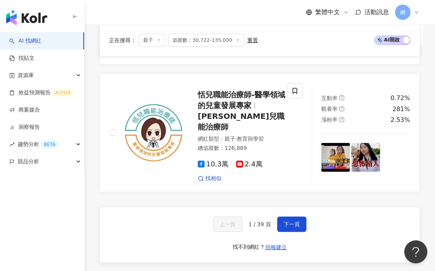
scroll to position [1607, 0]
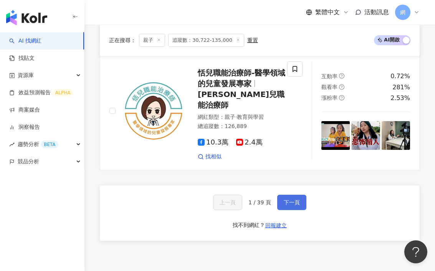
click at [287, 199] on span "下一頁" at bounding box center [292, 202] width 16 height 6
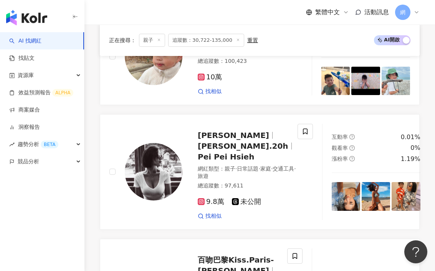
scroll to position [631, 0]
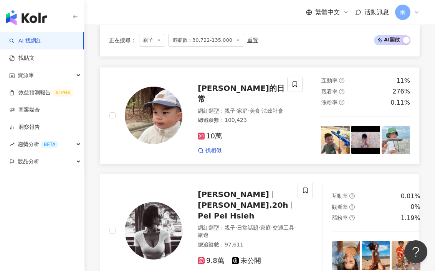
click at [231, 98] on span "辰辰的日常" at bounding box center [241, 94] width 87 height 20
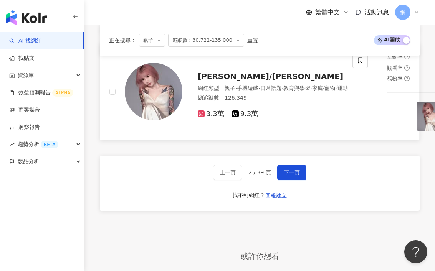
scroll to position [1580, 0]
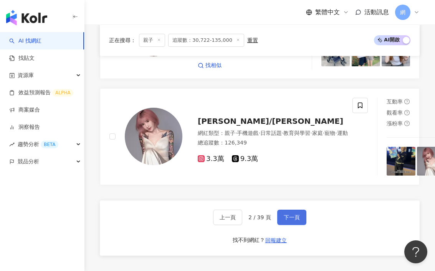
click at [296, 214] on span "下一頁" at bounding box center [292, 217] width 16 height 6
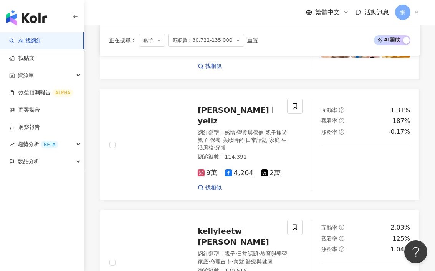
scroll to position [1271, 0]
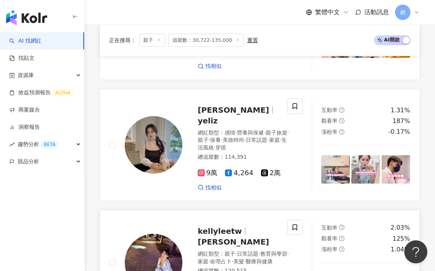
click at [236, 227] on span "kellyleetw" at bounding box center [223, 231] width 51 height 9
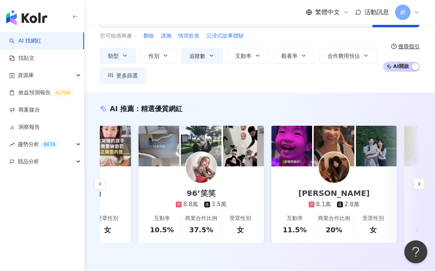
scroll to position [0, 0]
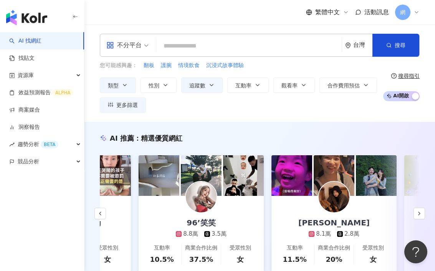
drag, startPoint x: 169, startPoint y: 45, endPoint x: 178, endPoint y: 45, distance: 8.5
click at [170, 45] on input "search" at bounding box center [248, 46] width 179 height 15
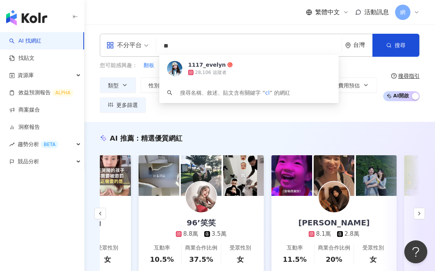
type input "*"
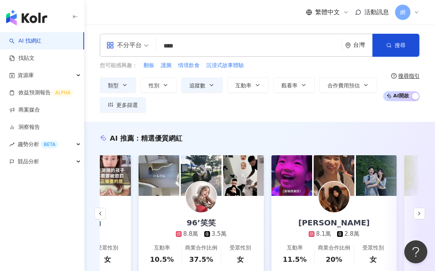
type input "****"
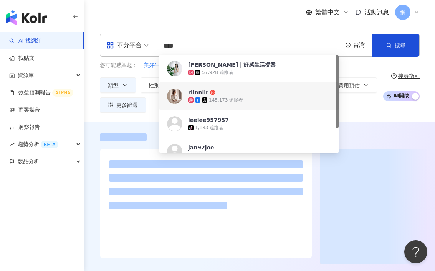
click at [247, 92] on span "riinniir" at bounding box center [268, 93] width 161 height 8
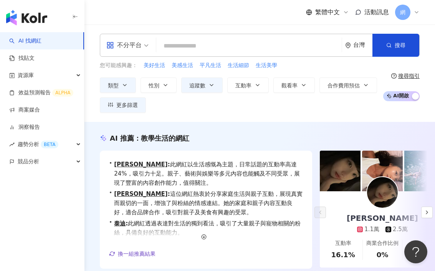
click at [192, 46] on input "search" at bounding box center [248, 46] width 179 height 15
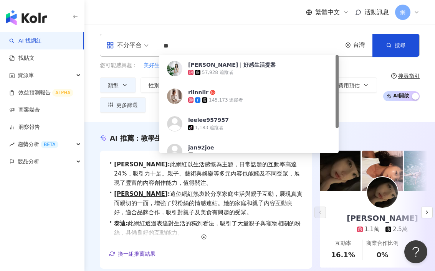
type input "*"
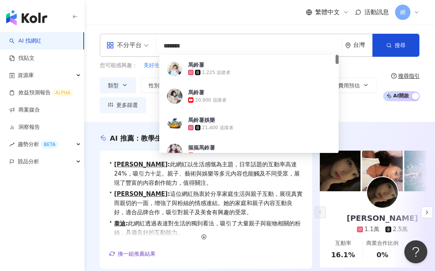
type input "*****"
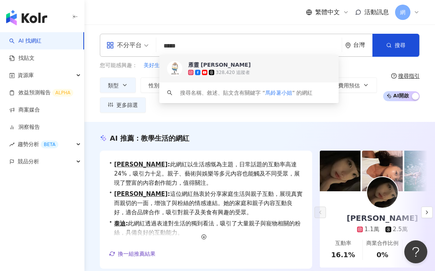
click at [261, 65] on span "雁靈 [PERSON_NAME]" at bounding box center [268, 65] width 161 height 8
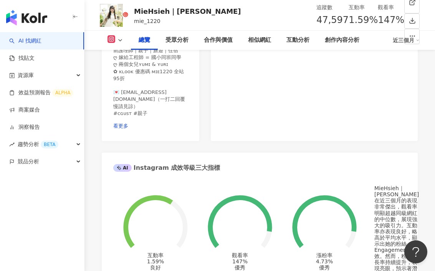
scroll to position [218, 0]
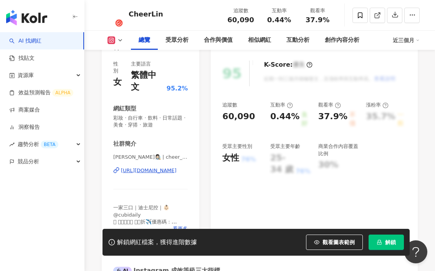
scroll to position [94, 0]
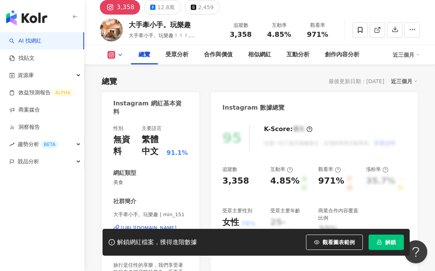
scroll to position [28, 0]
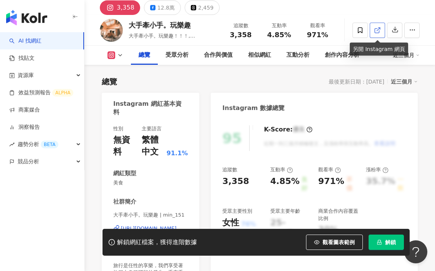
click at [380, 28] on polyline at bounding box center [379, 29] width 2 height 2
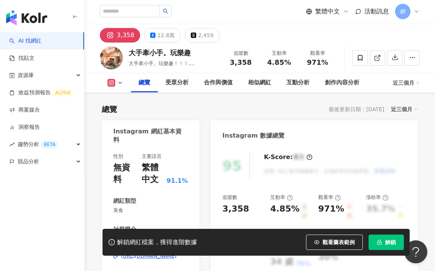
scroll to position [0, 0]
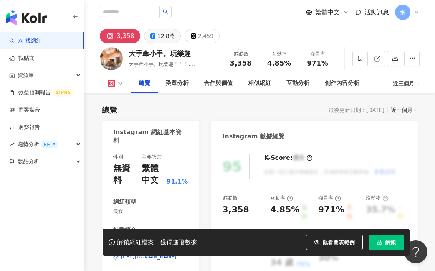
click at [167, 40] on div "12.8萬" at bounding box center [165, 36] width 17 height 11
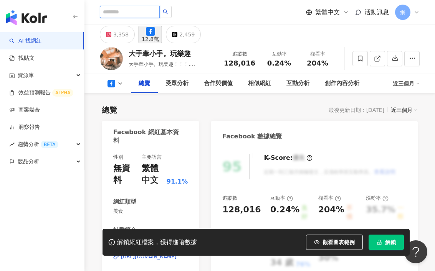
click at [117, 14] on input "search" at bounding box center [130, 12] width 60 height 12
type input "*****"
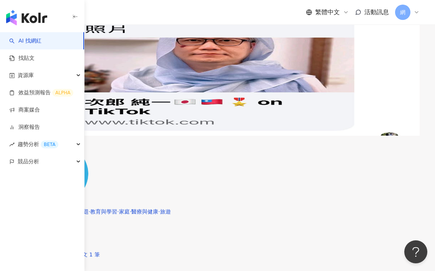
scroll to position [793, 0]
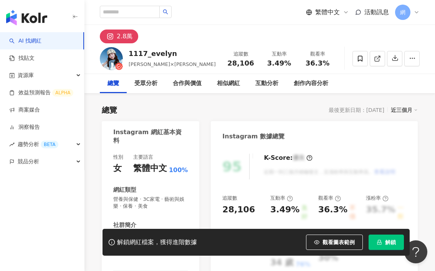
click at [143, 54] on div "1117_evelyn" at bounding box center [172, 54] width 87 height 10
click at [379, 58] on icon at bounding box center [377, 58] width 7 height 7
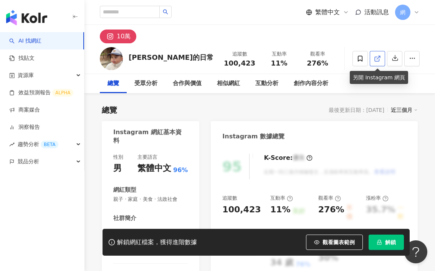
click at [377, 59] on line at bounding box center [378, 57] width 3 height 3
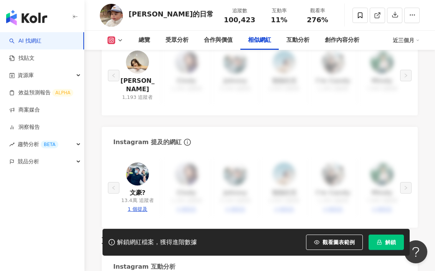
scroll to position [1445, 0]
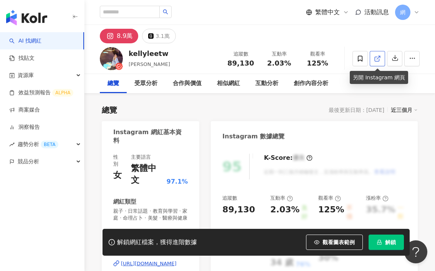
click at [377, 54] on link at bounding box center [376, 58] width 15 height 15
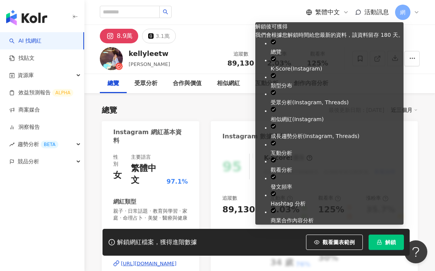
click at [385, 241] on span "解鎖" at bounding box center [390, 242] width 11 height 6
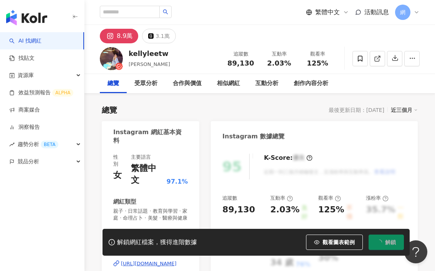
scroll to position [93, 0]
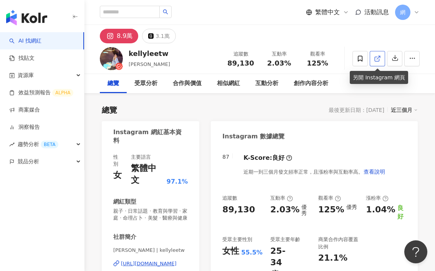
click at [374, 57] on icon at bounding box center [376, 59] width 4 height 4
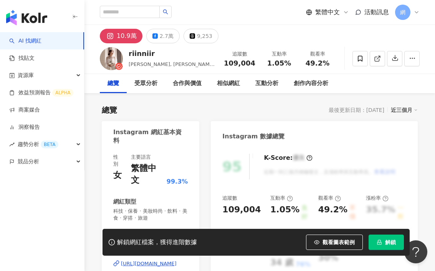
click at [393, 242] on span "解鎖" at bounding box center [390, 242] width 11 height 6
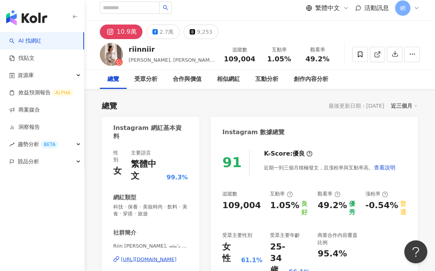
scroll to position [15, 0]
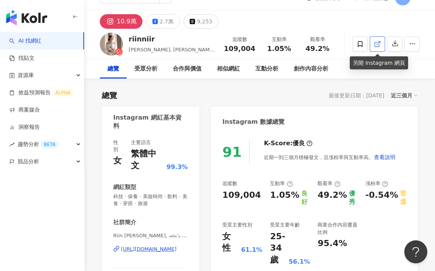
click at [376, 47] on link at bounding box center [376, 43] width 15 height 15
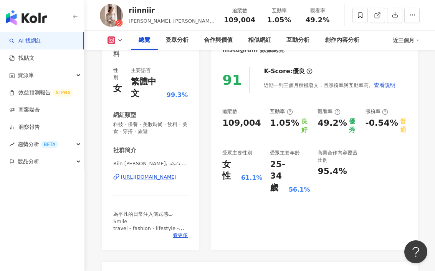
scroll to position [0, 0]
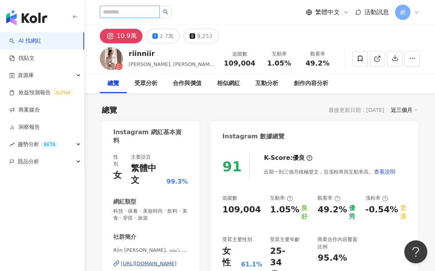
click at [138, 13] on input "search" at bounding box center [130, 12] width 60 height 12
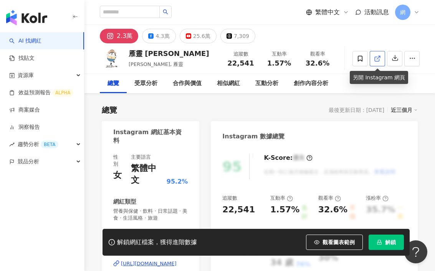
click at [379, 60] on icon at bounding box center [377, 58] width 7 height 7
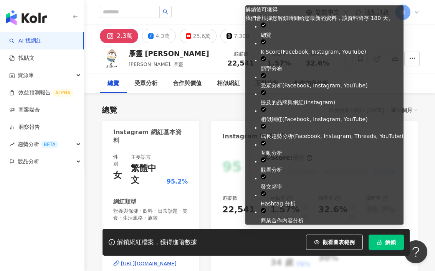
click at [383, 248] on button "解鎖" at bounding box center [385, 242] width 35 height 15
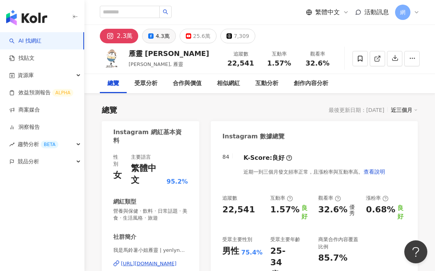
click at [158, 35] on div "4.3萬" at bounding box center [162, 36] width 14 height 11
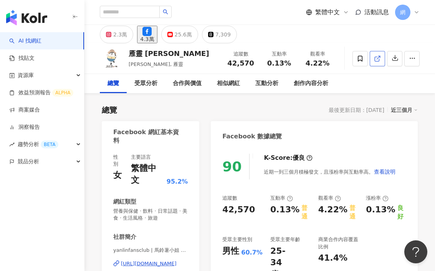
click at [376, 57] on icon at bounding box center [376, 59] width 4 height 4
click at [192, 35] on div "25.6萬" at bounding box center [183, 34] width 17 height 11
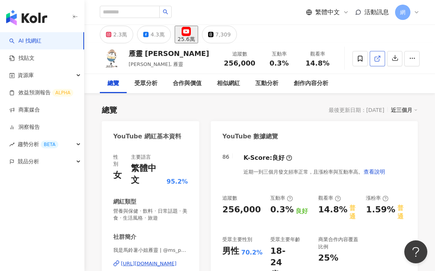
click at [376, 60] on icon at bounding box center [377, 58] width 7 height 7
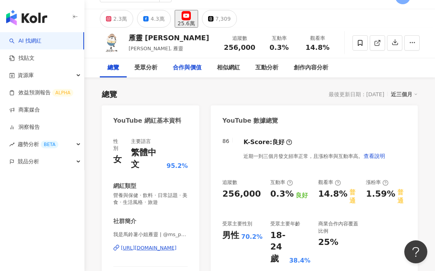
scroll to position [16, 0]
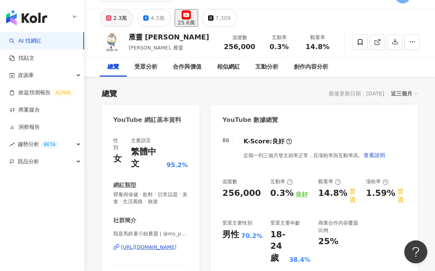
click at [119, 23] on div "2.3萬" at bounding box center [120, 18] width 14 height 11
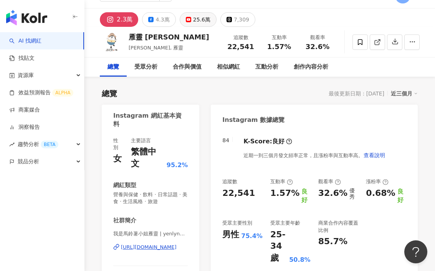
click at [193, 16] on div "25.6萬" at bounding box center [201, 19] width 17 height 11
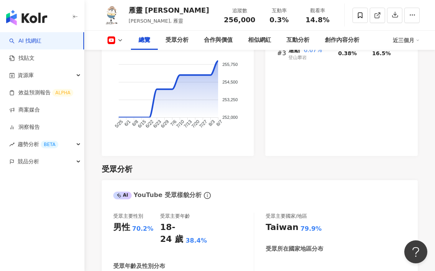
scroll to position [485, 0]
